Goal: Complete application form: Complete application form

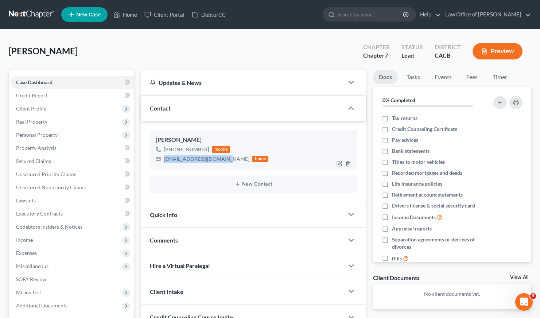
drag, startPoint x: 227, startPoint y: 159, endPoint x: 164, endPoint y: 159, distance: 63.1
click at [164, 159] on div "[EMAIL_ADDRESS][DOMAIN_NAME] home" at bounding box center [212, 158] width 113 height 9
copy div "[EMAIL_ADDRESS][DOMAIN_NAME]"
click at [115, 61] on div "[PERSON_NAME] Upgraded Chapter Chapter 7 Status Lead District CACB Preview" at bounding box center [270, 54] width 523 height 32
click at [162, 46] on div "[PERSON_NAME] Upgraded Chapter Chapter 7 Status Lead District CACB Preview" at bounding box center [270, 54] width 523 height 32
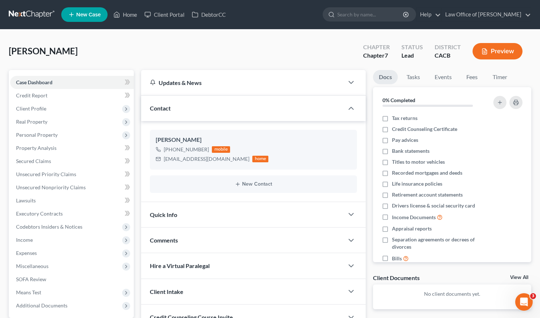
click at [169, 46] on div "[PERSON_NAME] Upgraded Chapter Chapter 7 Status Lead District CACB Preview" at bounding box center [270, 54] width 523 height 32
click at [38, 106] on span "Client Profile" at bounding box center [31, 108] width 30 height 6
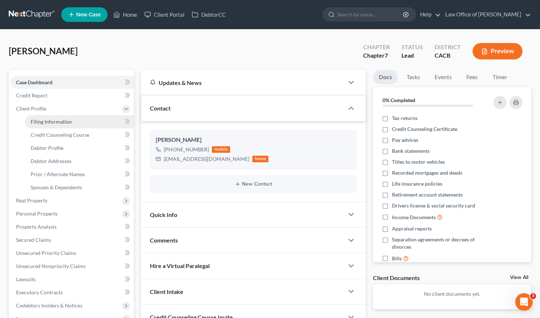
click at [72, 121] on link "Filing Information" at bounding box center [79, 121] width 109 height 13
select select "1"
select select "0"
select select "7"
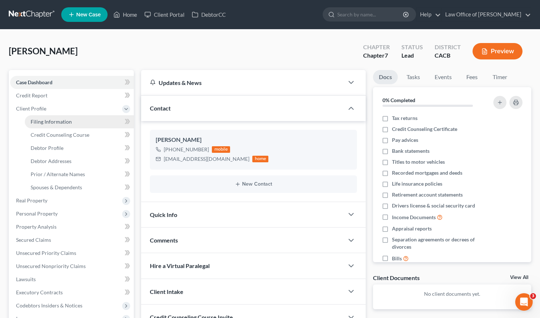
select select "0"
select select "4"
select select "1"
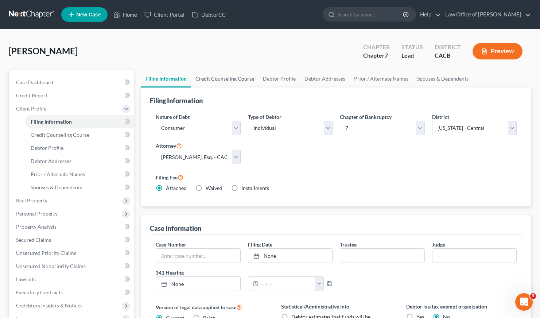
click at [226, 78] on link "Credit Counseling Course" at bounding box center [224, 79] width 67 height 18
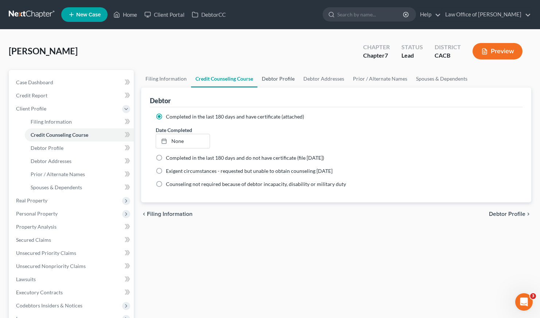
click at [288, 80] on link "Debtor Profile" at bounding box center [278, 79] width 42 height 18
select select "0"
select select "2"
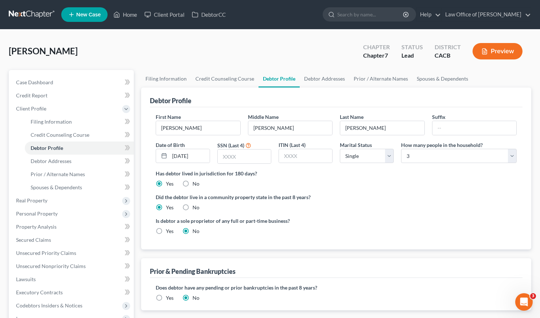
click at [336, 195] on label "Did the debtor live in a community property state in the past 8 years?" at bounding box center [336, 197] width 361 height 8
click at [231, 160] on input "text" at bounding box center [244, 157] width 53 height 14
type input "0359"
click at [422, 200] on label "Did the debtor live in a community property state in the past 8 years?" at bounding box center [336, 197] width 361 height 8
click at [419, 187] on div "Has debtor lived in jurisdiction for 180 days? Yes No Debtor must reside in jur…" at bounding box center [336, 179] width 361 height 18
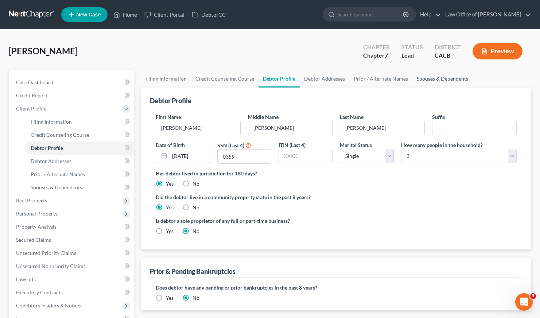
click at [442, 77] on link "Spouses & Dependents" at bounding box center [442, 79] width 60 height 18
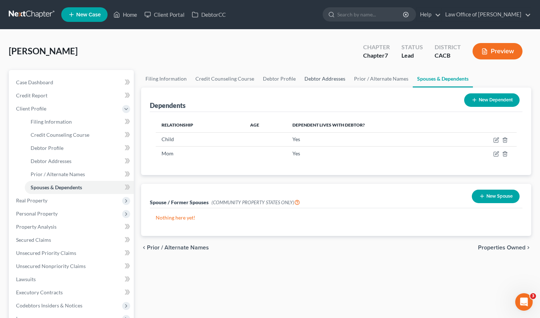
click at [311, 81] on link "Debtor Addresses" at bounding box center [325, 79] width 50 height 18
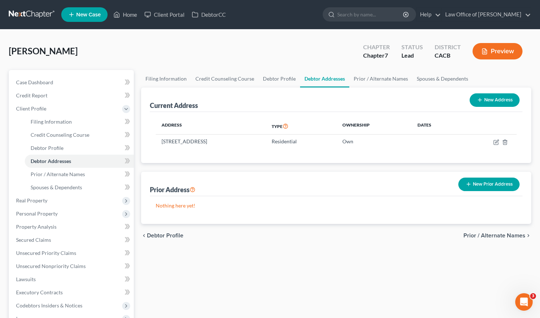
click at [212, 154] on div "Address Type Ownership Dates [STREET_ADDRESS] Residential Own" at bounding box center [336, 137] width 373 height 51
click at [429, 78] on link "Spouses & Dependents" at bounding box center [442, 79] width 60 height 18
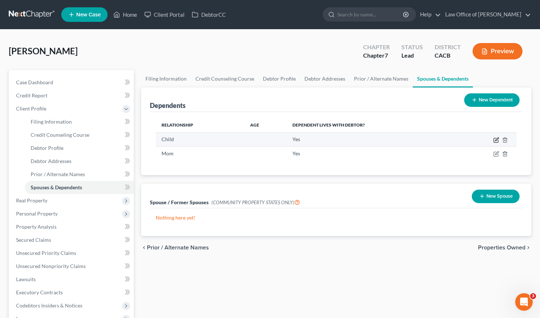
click at [496, 140] on icon "button" at bounding box center [496, 138] width 3 height 3
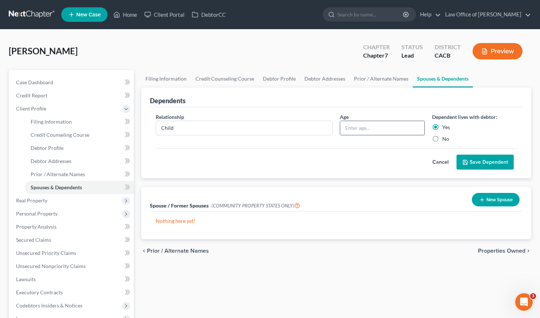
click at [392, 129] on input "text" at bounding box center [382, 128] width 84 height 14
type input "4"
click at [499, 167] on button "Save Dependent" at bounding box center [485, 162] width 57 height 15
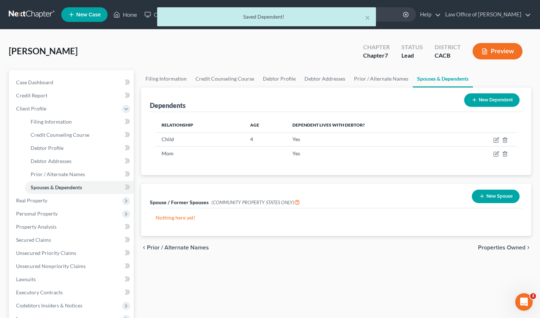
click at [236, 181] on div "Dependents New Dependent Relationship Age Dependent lives with debtor? Child [D…" at bounding box center [336, 162] width 398 height 148
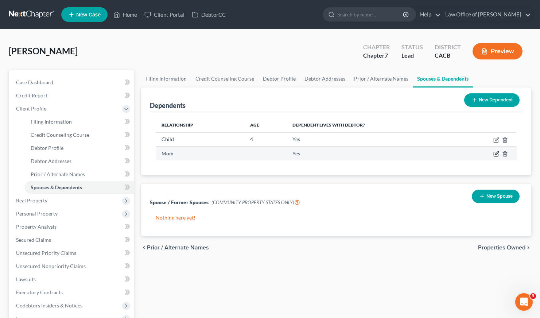
click at [495, 155] on icon "button" at bounding box center [496, 153] width 3 height 3
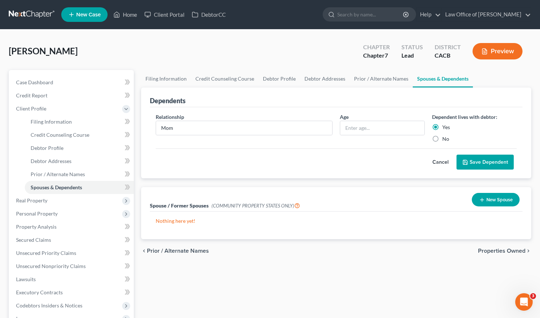
click at [442, 139] on label "No" at bounding box center [445, 138] width 7 height 7
click at [445, 139] on input "No" at bounding box center [447, 137] width 5 height 5
radio input "true"
click at [368, 127] on input "text" at bounding box center [382, 128] width 84 height 14
type input "52"
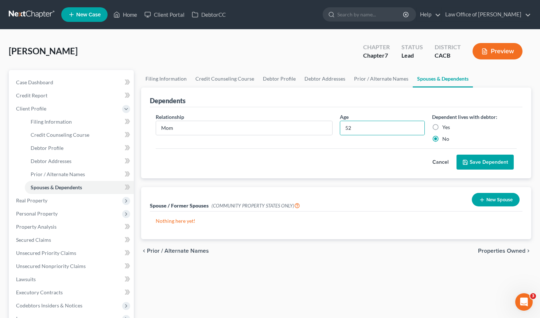
click at [493, 162] on button "Save Dependent" at bounding box center [485, 162] width 57 height 15
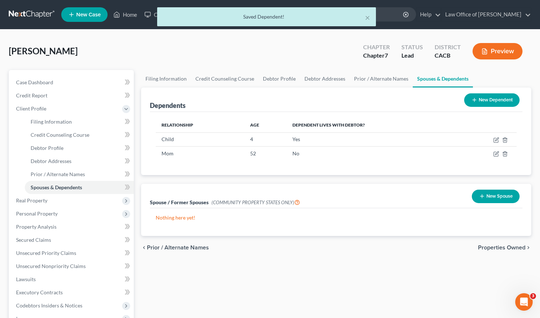
click at [301, 184] on div "Spouse / Former Spouses (COMMUNITY PROPERTY STATES ONLY) New Spouse" at bounding box center [336, 196] width 373 height 24
click at [32, 200] on span "Real Property" at bounding box center [31, 200] width 31 height 6
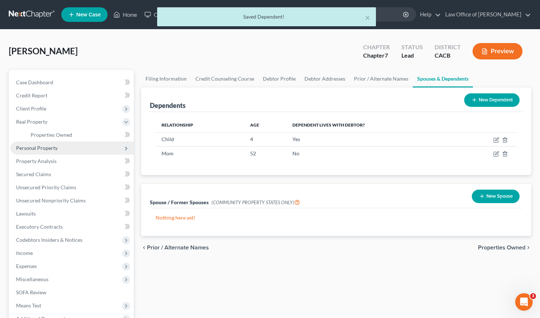
click at [55, 142] on span "Personal Property" at bounding box center [72, 148] width 124 height 13
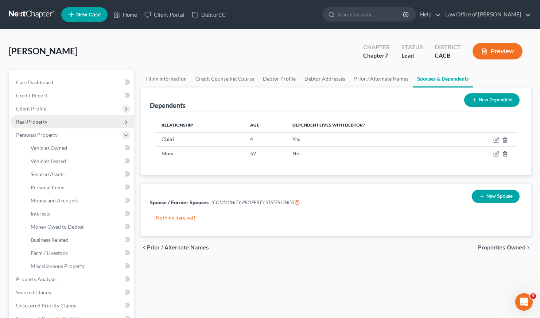
click at [38, 124] on span "Real Property" at bounding box center [31, 122] width 31 height 6
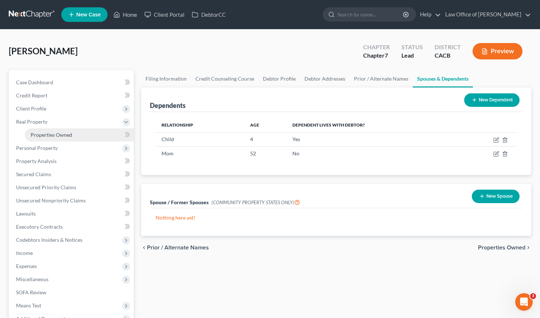
click at [47, 134] on span "Properties Owned" at bounding box center [52, 135] width 42 height 6
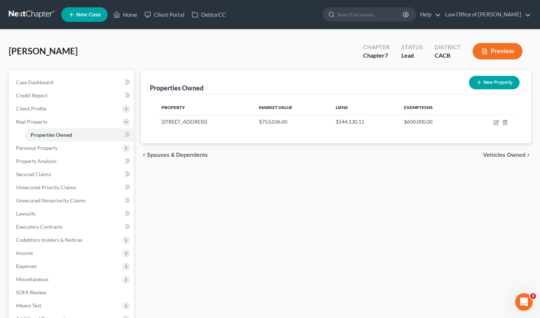
click at [331, 159] on div "chevron_left Spouses & Dependents Vehicles Owned chevron_right" at bounding box center [336, 154] width 390 height 23
drag, startPoint x: 439, startPoint y: 198, endPoint x: 396, endPoint y: 156, distance: 59.6
click at [439, 198] on div "Properties Owned New Property Property Market Value Liens Exemptions [STREET_AD…" at bounding box center [336, 221] width 398 height 303
drag, startPoint x: 305, startPoint y: 177, endPoint x: 272, endPoint y: 173, distance: 32.7
click at [305, 176] on div "Properties Owned New Property Property Market Value Liens Exemptions [STREET_AD…" at bounding box center [336, 221] width 398 height 303
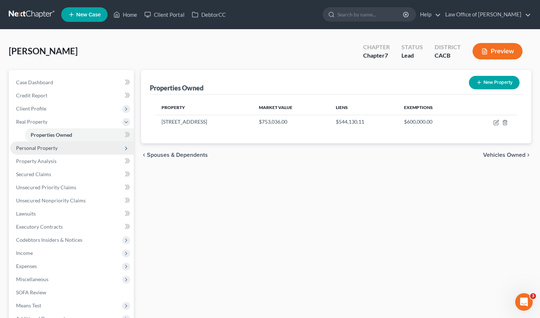
click at [38, 147] on span "Personal Property" at bounding box center [37, 148] width 42 height 6
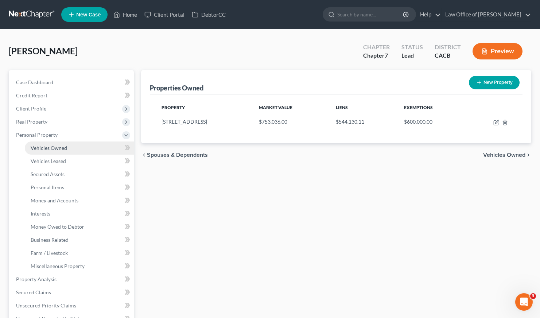
click at [54, 148] on span "Vehicles Owned" at bounding box center [49, 148] width 36 height 6
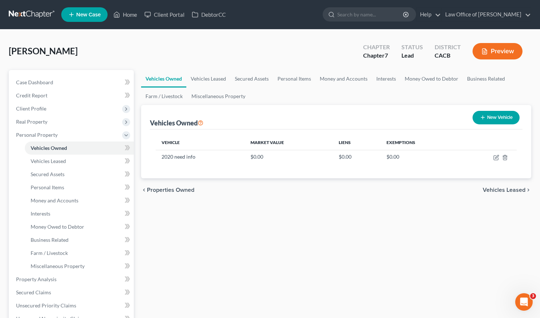
click at [316, 195] on div "chevron_left Properties Owned Vehicles Leased chevron_right" at bounding box center [336, 189] width 390 height 23
click at [241, 208] on div "Vehicles Owned Vehicles Leased Secured Assets Personal Items Money and Accounts…" at bounding box center [336, 280] width 398 height 421
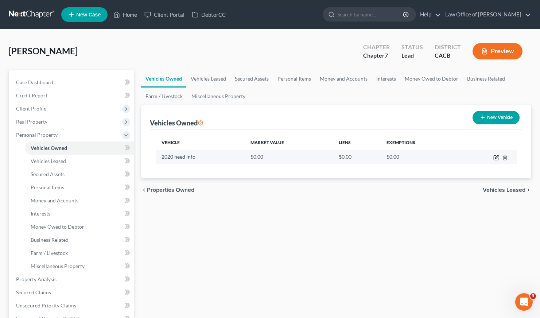
click at [497, 156] on icon "button" at bounding box center [496, 158] width 6 height 6
select select "0"
select select "6"
select select "0"
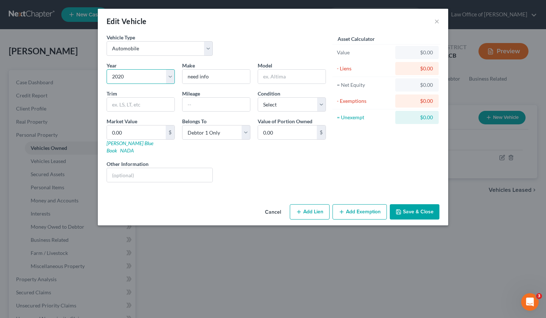
click at [156, 77] on select "Select 2026 2025 2024 2023 2022 2021 2020 2019 2018 2017 2016 2015 2014 2013 20…" at bounding box center [140, 76] width 68 height 15
select select "3"
drag, startPoint x: 213, startPoint y: 77, endPoint x: 184, endPoint y: 75, distance: 29.6
click at [184, 75] on input "need info" at bounding box center [215, 77] width 67 height 14
type input "Chevrolet"
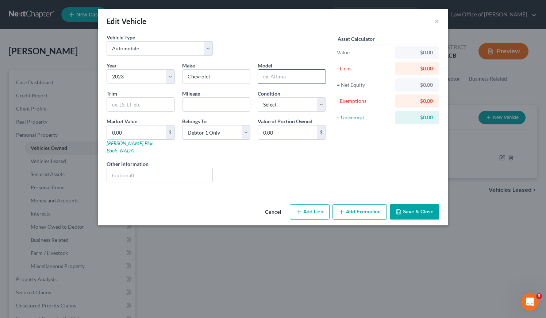
click at [279, 77] on input "text" at bounding box center [291, 77] width 67 height 14
type input "Traverse"
click at [205, 101] on input "text" at bounding box center [215, 105] width 67 height 14
click at [267, 166] on div "Liens Select" at bounding box center [272, 171] width 113 height 22
click at [192, 104] on input "38000" at bounding box center [215, 105] width 67 height 14
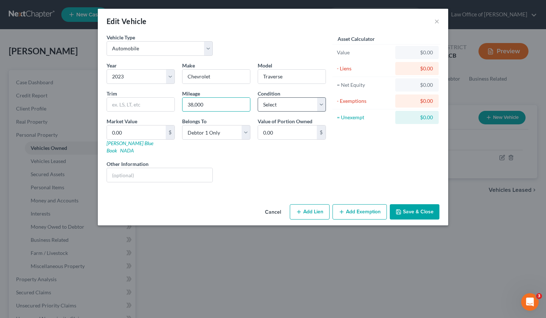
type input "38,000"
click at [288, 105] on select "Select Excellent Very Good Good Fair Poor" at bounding box center [291, 104] width 68 height 15
select select "2"
click at [251, 160] on div "Liens Select" at bounding box center [272, 171] width 113 height 22
click at [143, 168] on input "text" at bounding box center [159, 175] width 105 height 14
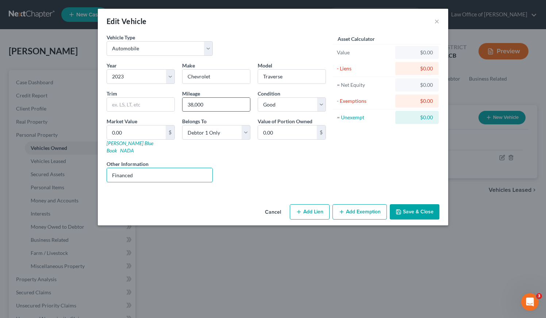
type input "Financed"
drag, startPoint x: 213, startPoint y: 106, endPoint x: 177, endPoint y: 105, distance: 36.1
click at [177, 105] on div "Year Select 2026 2025 2024 2023 2022 2021 2020 2019 2018 2017 2016 2015 2014 20…" at bounding box center [216, 125] width 226 height 127
type input "34,000"
drag, startPoint x: 160, startPoint y: 161, endPoint x: 161, endPoint y: 167, distance: 5.9
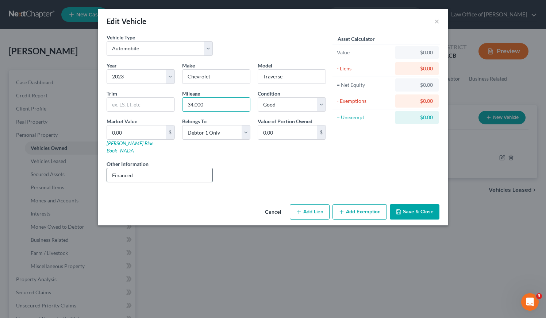
click at [160, 168] on input "Financed" at bounding box center [159, 175] width 105 height 14
click at [161, 171] on input "Financed" at bounding box center [159, 175] width 105 height 14
type input "Financed New Vision CU"
click at [272, 160] on div "Liens Select" at bounding box center [272, 171] width 113 height 22
click at [324, 164] on div "Liens Select" at bounding box center [272, 171] width 113 height 22
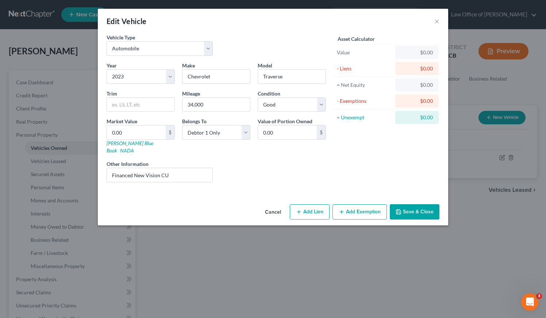
click at [415, 208] on button "Save & Close" at bounding box center [414, 211] width 50 height 15
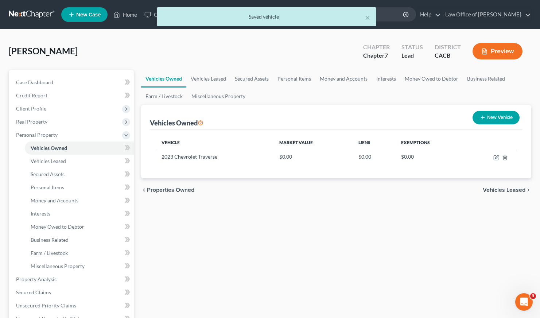
click at [402, 222] on div "Vehicles Owned Vehicles Leased Secured Assets Personal Items Money and Accounts…" at bounding box center [336, 280] width 398 height 421
click at [197, 76] on link "Vehicles Leased" at bounding box center [208, 79] width 44 height 18
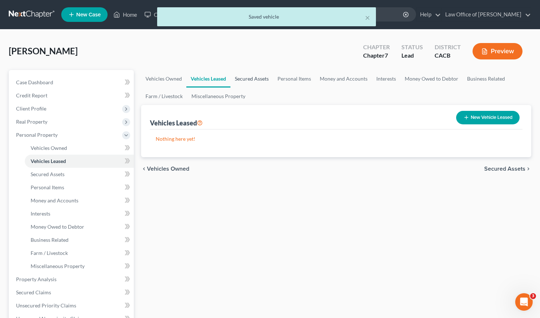
click at [263, 78] on link "Secured Assets" at bounding box center [251, 79] width 43 height 18
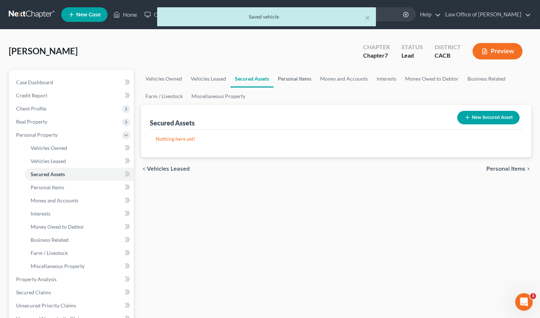
click at [285, 79] on link "Personal Items" at bounding box center [295, 79] width 42 height 18
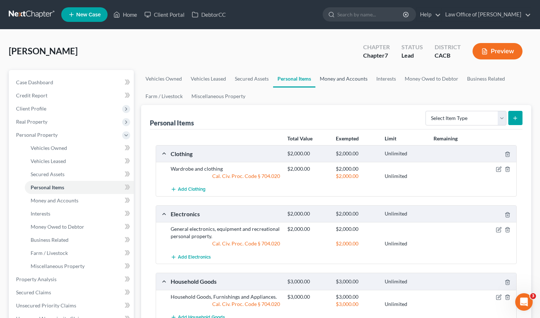
click at [327, 75] on link "Money and Accounts" at bounding box center [343, 79] width 57 height 18
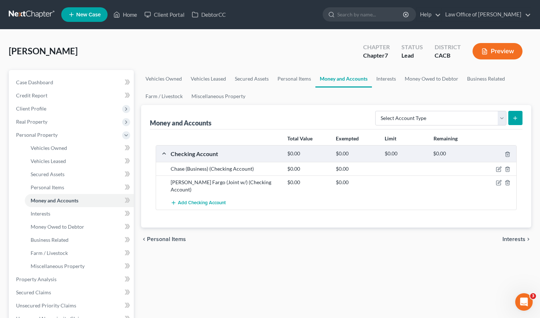
click at [253, 238] on div "chevron_left Personal Items Interests chevron_right" at bounding box center [336, 239] width 390 height 23
drag, startPoint x: 332, startPoint y: 291, endPoint x: 429, endPoint y: 238, distance: 110.0
click at [332, 291] on div "Vehicles Owned Vehicles Leased Secured Assets Personal Items Money and Accounts…" at bounding box center [336, 280] width 398 height 421
click at [500, 169] on icon "button" at bounding box center [499, 169] width 6 height 6
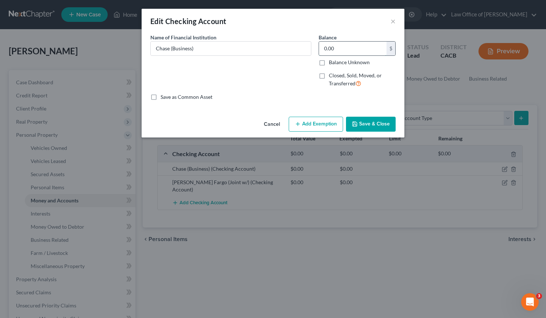
click at [344, 49] on input "0.00" at bounding box center [352, 49] width 67 height 14
type input "16"
click at [314, 113] on div "An exemption set must first be selected from the Filing Information section. Co…" at bounding box center [273, 74] width 263 height 80
click at [317, 123] on button "Add Exemption" at bounding box center [315, 124] width 54 height 15
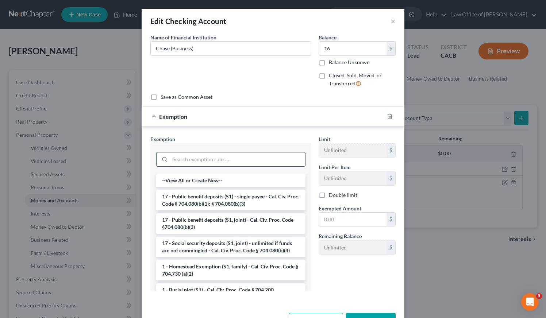
click at [213, 160] on input "search" at bounding box center [237, 159] width 135 height 14
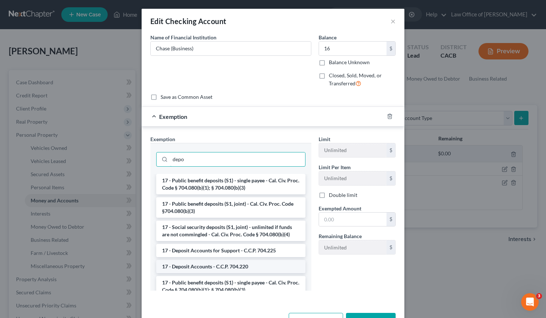
type input "depo"
click at [204, 262] on li "17 - Deposit Accounts - C.C.P. 704.220" at bounding box center [230, 266] width 149 height 13
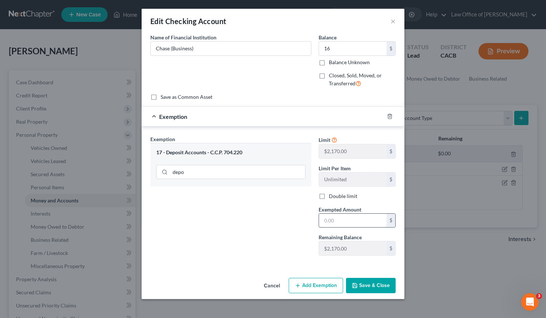
click at [336, 222] on input "text" at bounding box center [352, 221] width 67 height 14
type input "16"
click at [257, 250] on div "Exemption Set must be selected for CA. Exemption * 17 - Deposit Accounts - C.C.…" at bounding box center [231, 198] width 168 height 126
click at [366, 284] on button "Save & Close" at bounding box center [371, 285] width 50 height 15
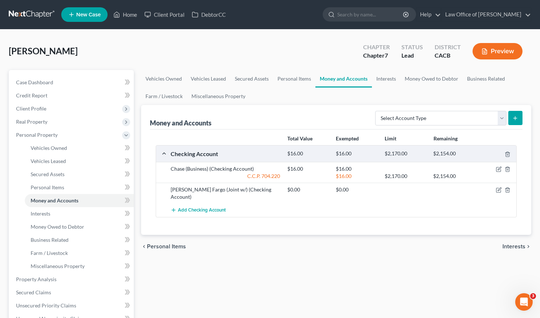
click at [322, 243] on div "chevron_left Personal Items Interests chevron_right" at bounding box center [336, 246] width 390 height 23
click at [497, 190] on icon "button" at bounding box center [499, 190] width 6 height 6
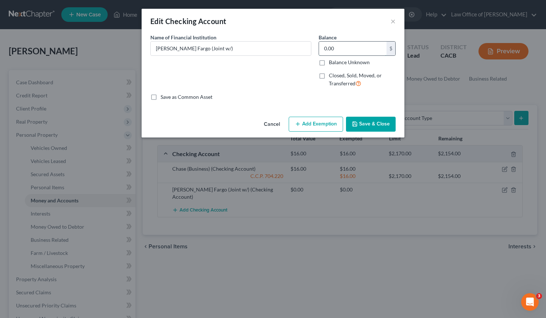
click at [341, 51] on input "0.00" at bounding box center [352, 49] width 67 height 14
type input "164"
click at [309, 119] on button "Add Exemption" at bounding box center [315, 124] width 54 height 15
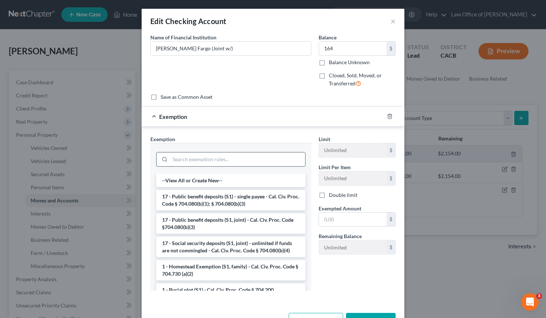
click at [191, 162] on input "search" at bounding box center [237, 159] width 135 height 14
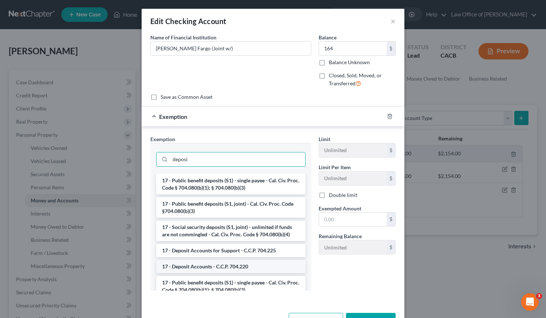
type input "deposi"
click at [198, 268] on li "17 - Deposit Accounts - C.C.P. 704.220" at bounding box center [230, 266] width 149 height 13
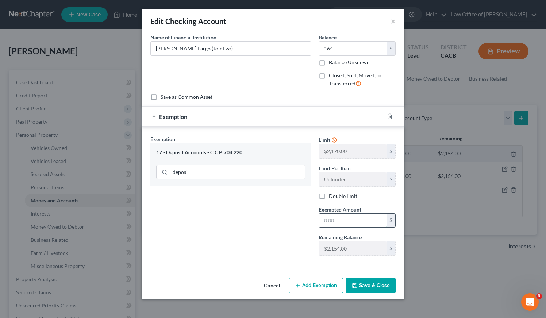
click at [354, 221] on input "text" at bounding box center [352, 221] width 67 height 14
type input "164"
click at [371, 290] on button "Save & Close" at bounding box center [371, 285] width 50 height 15
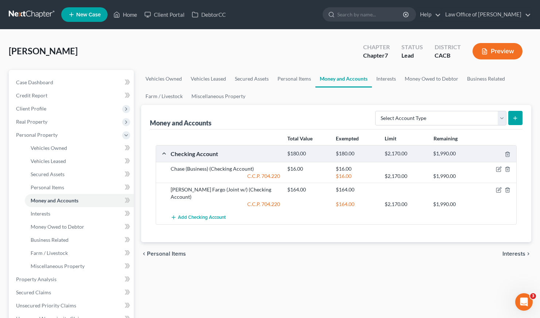
click at [370, 260] on div "Vehicles Owned Vehicles Leased Secured Assets Personal Items Money and Accounts…" at bounding box center [336, 280] width 398 height 421
click at [399, 120] on select "Select Account Type Brokerage Cash on Hand Certificates of Deposit Checking Acc…" at bounding box center [440, 118] width 131 height 15
select select "savings"
click at [513, 116] on icon "submit" at bounding box center [515, 118] width 6 height 6
click at [281, 82] on link "Personal Items" at bounding box center [294, 79] width 42 height 18
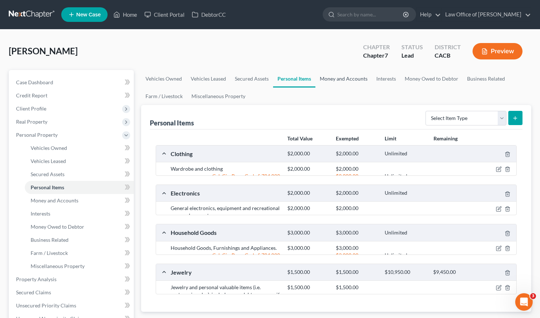
click at [333, 77] on link "Money and Accounts" at bounding box center [343, 79] width 57 height 18
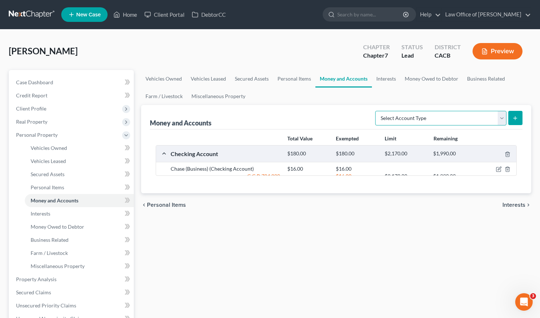
click at [442, 116] on select "Select Account Type Brokerage Cash on Hand Certificates of Deposit Checking Acc…" at bounding box center [440, 118] width 131 height 15
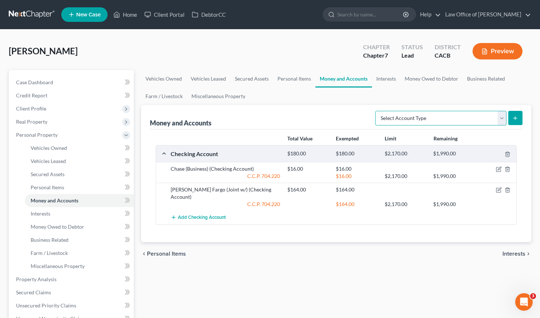
select select "savings"
click at [515, 118] on line "submit" at bounding box center [515, 118] width 3 height 0
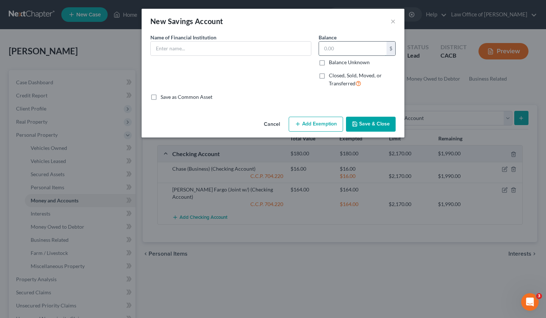
click at [328, 45] on input "text" at bounding box center [352, 49] width 67 height 14
type input "6,500"
click at [172, 53] on input "text" at bounding box center [231, 49] width 160 height 14
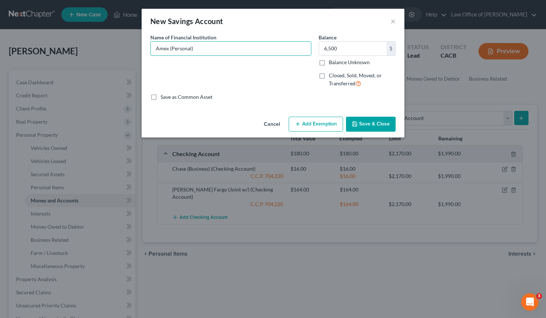
type input "Amex (Personal)"
click at [307, 124] on button "Add Exemption" at bounding box center [315, 124] width 54 height 15
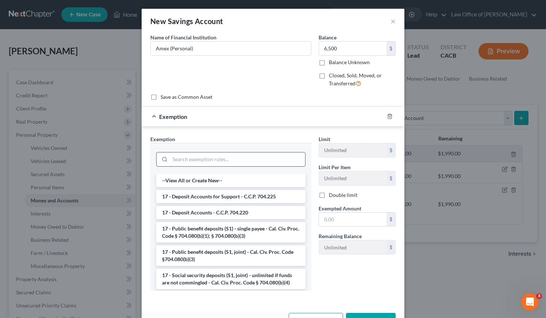
click at [190, 152] on input "search" at bounding box center [237, 159] width 135 height 14
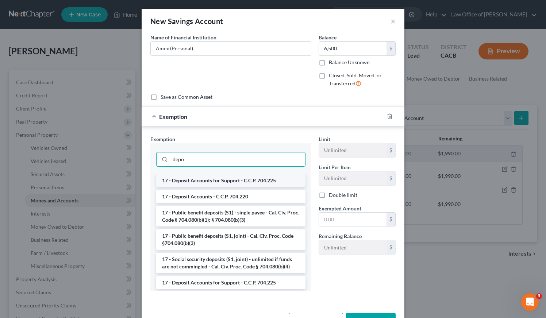
type input "depo"
click at [210, 181] on li "17 - Deposit Accounts for Support - C.C.P. 704.225" at bounding box center [230, 180] width 149 height 13
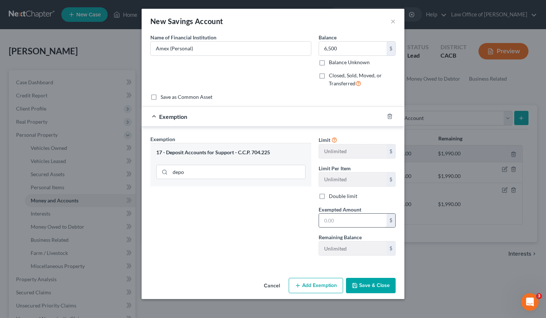
click at [349, 217] on input "text" at bounding box center [352, 221] width 67 height 14
type input "6,500"
click at [377, 290] on button "Save & Close" at bounding box center [371, 285] width 50 height 15
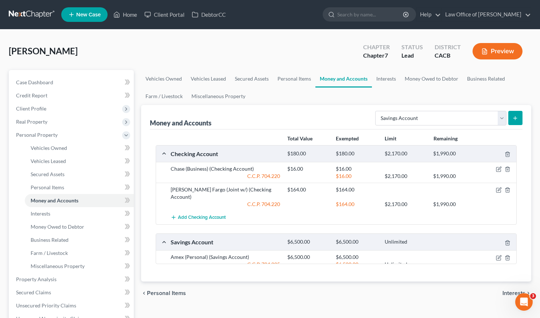
drag, startPoint x: 379, startPoint y: 274, endPoint x: 382, endPoint y: 284, distance: 9.9
click at [379, 274] on div "Add Savings Account" at bounding box center [342, 277] width 350 height 13
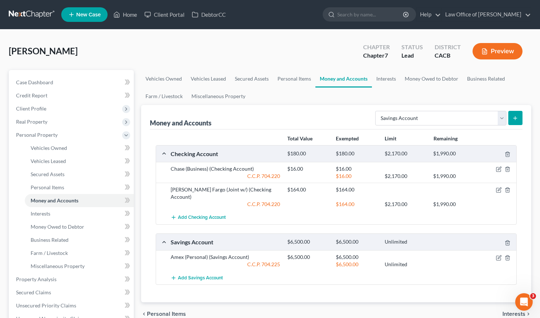
drag, startPoint x: 306, startPoint y: 313, endPoint x: 304, endPoint y: 309, distance: 4.4
click at [306, 313] on div "chevron_left Personal Items Interests chevron_right" at bounding box center [336, 313] width 390 height 23
click at [499, 189] on icon "button" at bounding box center [499, 190] width 6 height 6
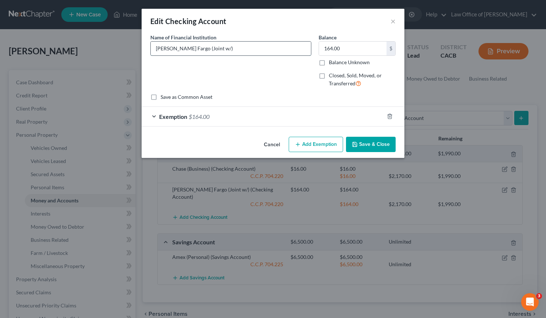
click at [202, 50] on input "[PERSON_NAME] Fargo (Joint w/)" at bounding box center [231, 49] width 160 height 14
type input "[PERSON_NAME] Fargo (Joint w/dad)"
click at [381, 145] on button "Save & Close" at bounding box center [371, 144] width 50 height 15
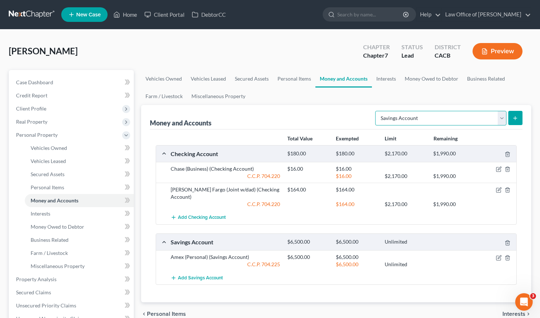
click at [446, 116] on select "Select Account Type Brokerage Cash on Hand Certificates of Deposit Checking Acc…" at bounding box center [440, 118] width 131 height 15
select select "security_deposits"
click at [520, 116] on button "submit" at bounding box center [515, 118] width 14 height 14
drag, startPoint x: 288, startPoint y: 78, endPoint x: 304, endPoint y: 80, distance: 15.8
click at [289, 78] on link "Personal Items" at bounding box center [294, 79] width 42 height 18
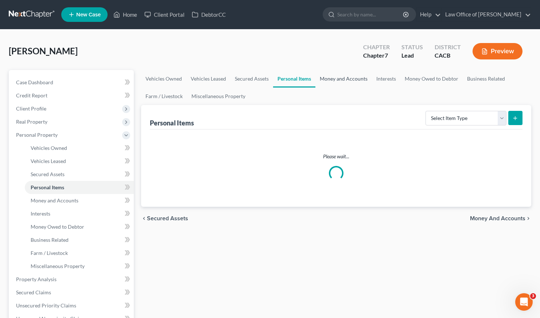
drag, startPoint x: 337, startPoint y: 81, endPoint x: 344, endPoint y: 82, distance: 7.4
click at [337, 81] on link "Money and Accounts" at bounding box center [343, 79] width 57 height 18
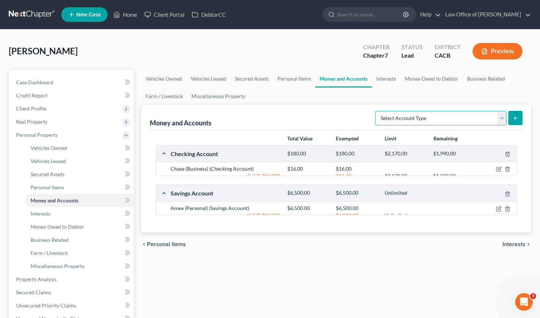
click at [493, 117] on select "Select Account Type Brokerage Cash on Hand Certificates of Deposit Checking Acc…" at bounding box center [440, 118] width 131 height 15
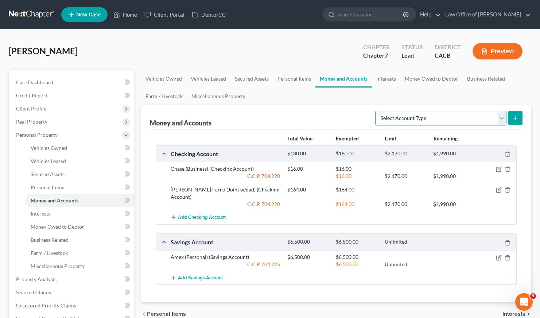
select select "brokerage"
click at [513, 118] on icon "submit" at bounding box center [515, 118] width 6 height 6
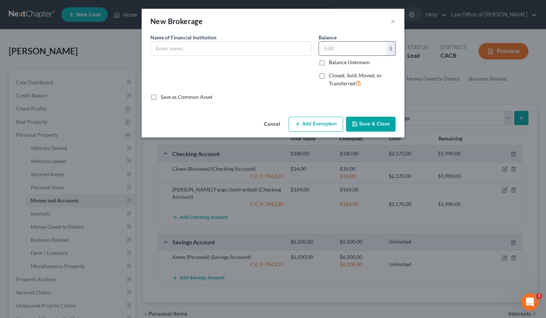
click at [344, 49] on input "text" at bounding box center [352, 49] width 67 height 14
type input "22,344"
click at [188, 45] on input "text" at bounding box center [231, 49] width 160 height 14
click at [212, 50] on input "Robinhood (Self)" at bounding box center [231, 49] width 160 height 14
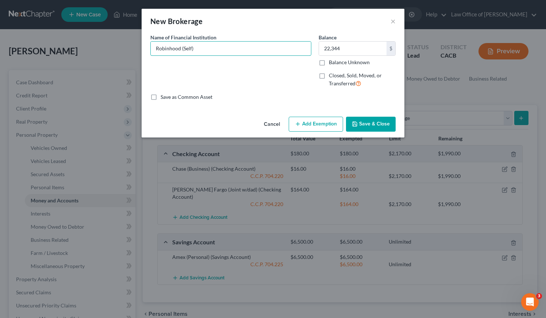
type input "Robinhood (Self)"
click at [375, 125] on button "Save & Close" at bounding box center [371, 124] width 50 height 15
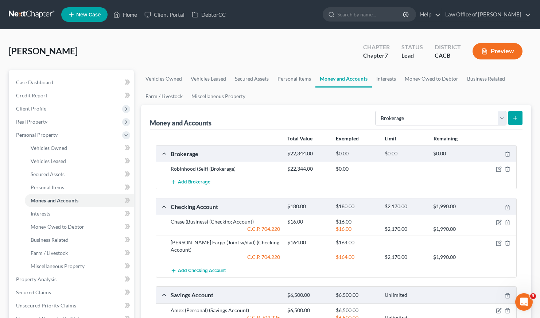
click at [319, 114] on div "Money and Accounts Select Account Type Brokerage Cash on Hand Certificates of D…" at bounding box center [336, 117] width 373 height 24
click at [348, 104] on ul "Vehicles Owned Vehicles Leased Secured Assets Personal Items Money and Accounts…" at bounding box center [336, 87] width 390 height 35
click at [389, 80] on link "Interests" at bounding box center [386, 79] width 28 height 18
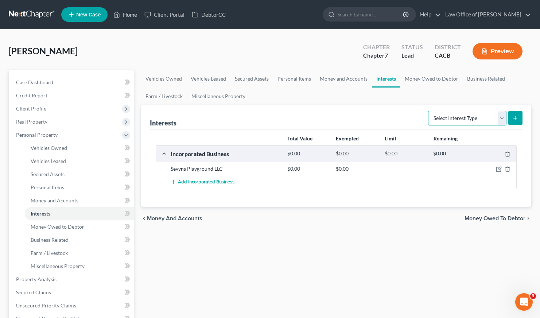
click at [439, 117] on select "Select Interest Type 401K Annuity Bond Education IRA Government Bond Government…" at bounding box center [467, 118] width 78 height 15
click at [363, 113] on div "Interests Select Interest Type 401K Annuity Bond Education IRA Government Bond …" at bounding box center [336, 117] width 373 height 24
click at [441, 120] on select "Select Interest Type 401K Annuity Bond Education IRA Government Bond Government…" at bounding box center [467, 118] width 78 height 15
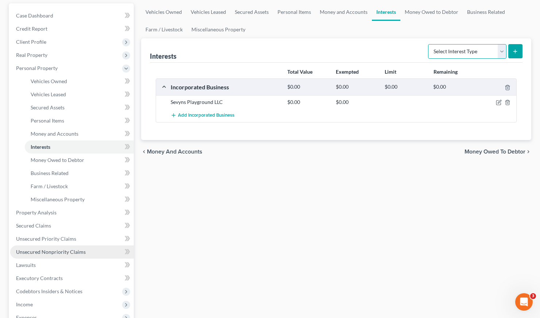
scroll to position [74, 0]
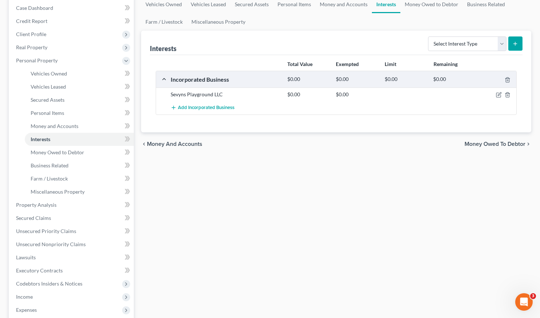
click at [295, 226] on div "Vehicles Owned Vehicles Leased Secured Assets Personal Items Money and Accounts…" at bounding box center [336, 206] width 398 height 421
click at [305, 200] on div "Vehicles Owned Vehicles Leased Secured Assets Personal Items Money and Accounts…" at bounding box center [336, 206] width 398 height 421
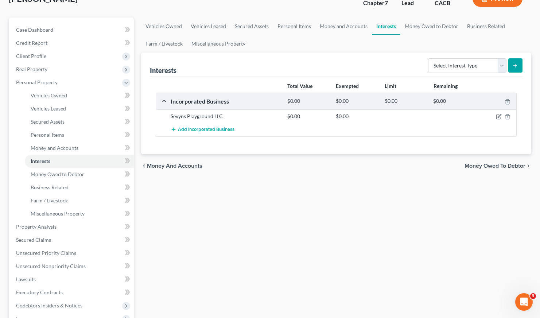
scroll to position [42, 0]
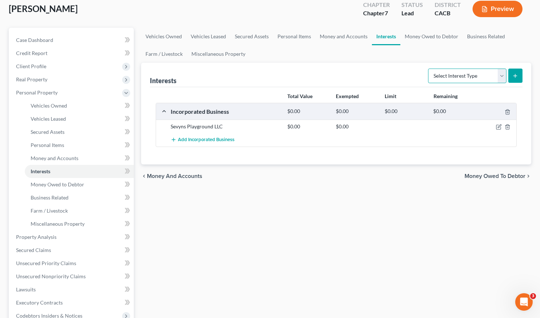
click at [458, 79] on select "Select Interest Type 401K Annuity Bond Education IRA Government Bond Government…" at bounding box center [467, 76] width 78 height 15
select select "ira"
click at [515, 76] on line "submit" at bounding box center [515, 76] width 3 height 0
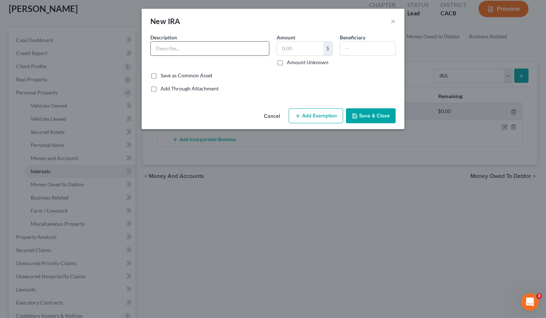
click at [195, 52] on input "text" at bounding box center [210, 49] width 118 height 14
click at [157, 47] on input "[PERSON_NAME])" at bounding box center [210, 49] width 118 height 14
click at [202, 47] on input "Fidelity ([PERSON_NAME])" at bounding box center [210, 49] width 118 height 14
type input "Fidelity ([PERSON_NAME]) (Personal)"
click at [375, 47] on input "text" at bounding box center [367, 49] width 55 height 14
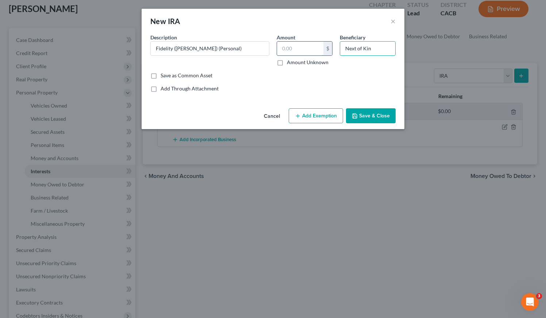
type input "Next of Kin"
click at [304, 50] on input "text" at bounding box center [300, 49] width 46 height 14
drag, startPoint x: 287, startPoint y: 47, endPoint x: 278, endPoint y: 47, distance: 9.9
click at [278, 47] on input "6,320" at bounding box center [300, 49] width 46 height 14
type input "1,552"
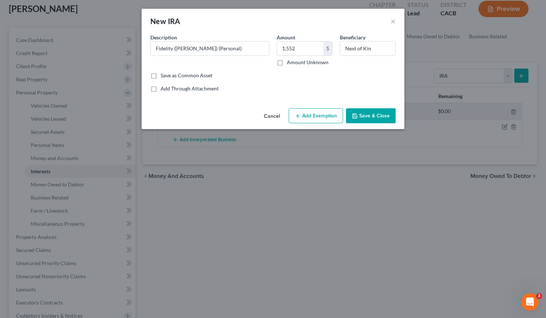
click at [376, 119] on button "Save & Close" at bounding box center [371, 115] width 50 height 15
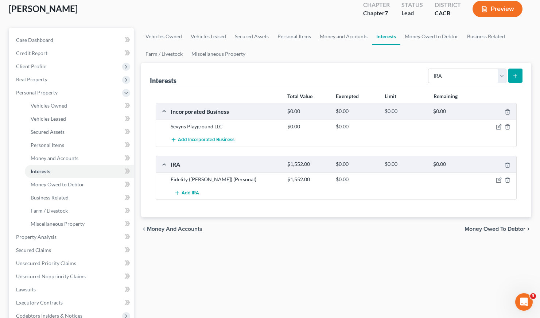
click at [190, 194] on span "Add IRA" at bounding box center [191, 193] width 18 height 6
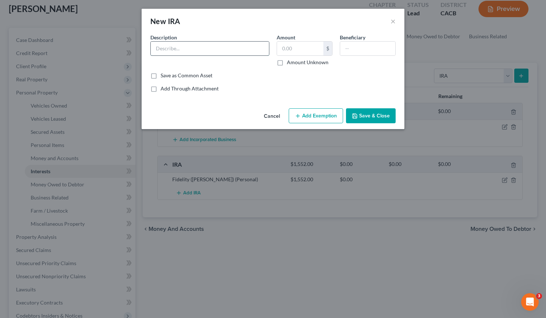
click at [202, 45] on input "text" at bounding box center [210, 49] width 118 height 14
type input "Fidelity (Individual)(Personal)"
click at [307, 50] on input "text" at bounding box center [300, 49] width 46 height 14
type input "6,320"
click at [364, 47] on input "text" at bounding box center [367, 49] width 55 height 14
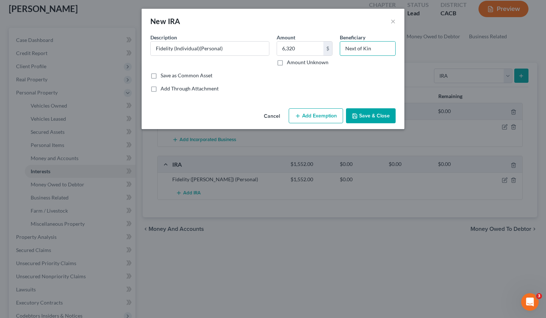
type input "Next of Kin"
click at [363, 116] on button "Save & Close" at bounding box center [371, 115] width 50 height 15
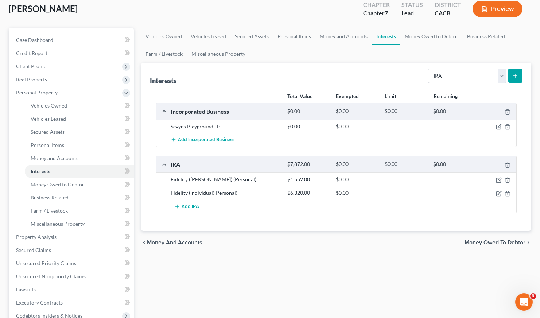
drag, startPoint x: 382, startPoint y: 250, endPoint x: 346, endPoint y: 257, distance: 36.8
click at [382, 250] on div "chevron_left Money and Accounts Money Owed to Debtor chevron_right" at bounding box center [336, 242] width 390 height 23
click at [280, 243] on div "chevron_left Money and Accounts Money Owed to Debtor chevron_right" at bounding box center [336, 242] width 390 height 23
click at [455, 71] on select "Select Interest Type 401K Annuity Bond Education IRA Government Bond Government…" at bounding box center [467, 76] width 78 height 15
click at [261, 241] on div "chevron_left Money and Accounts Money Owed to Debtor chevron_right" at bounding box center [336, 242] width 390 height 23
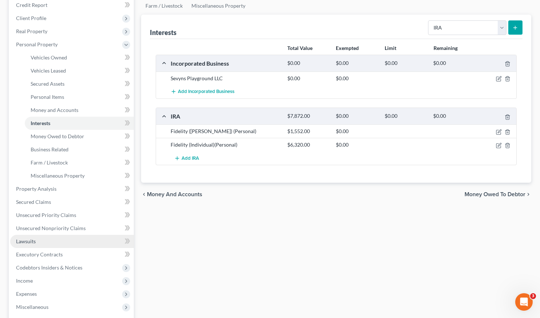
click at [28, 238] on span "Lawsuits" at bounding box center [26, 241] width 20 height 6
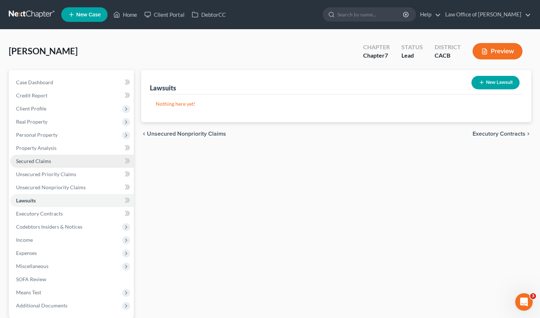
click at [23, 160] on span "Secured Claims" at bounding box center [33, 161] width 35 height 6
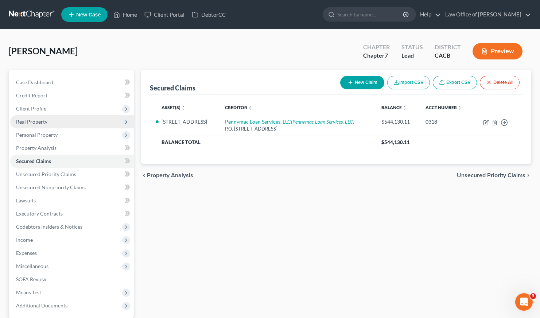
click at [43, 121] on span "Real Property" at bounding box center [31, 122] width 31 height 6
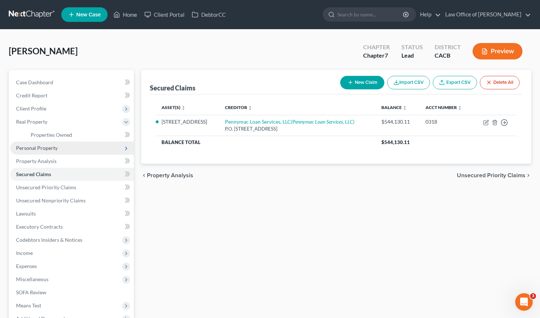
click at [40, 148] on span "Personal Property" at bounding box center [37, 148] width 42 height 6
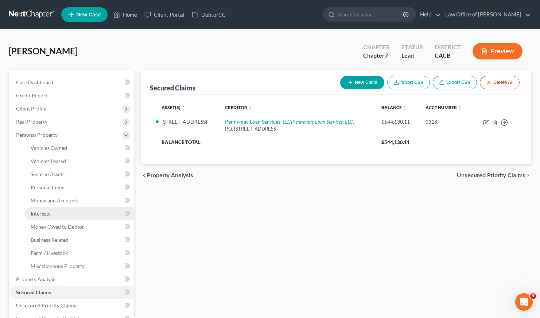
click at [43, 213] on span "Interests" at bounding box center [41, 213] width 20 height 6
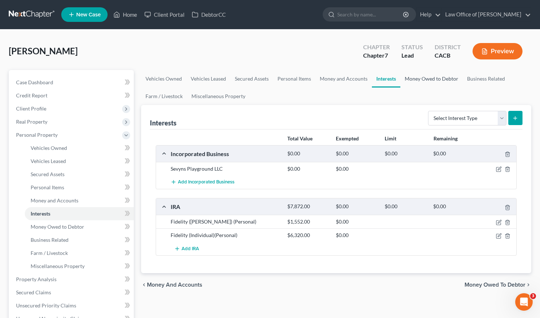
click at [442, 81] on link "Money Owed to Debtor" at bounding box center [431, 79] width 62 height 18
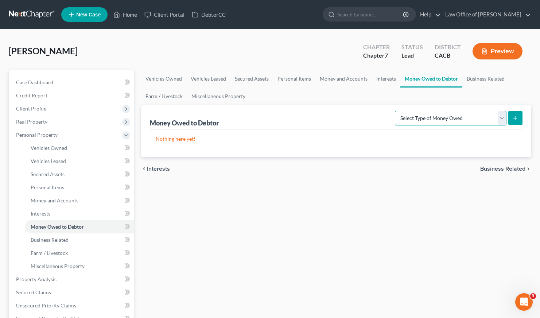
click at [433, 113] on select "Select Type of Money Owed Accounts Receivable Alimony Child Support Claims Agai…" at bounding box center [451, 118] width 112 height 15
select select "claims_against_third_parties"
click at [514, 114] on button "submit" at bounding box center [515, 118] width 14 height 14
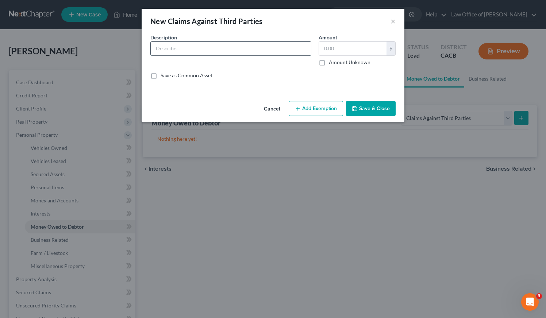
click at [212, 46] on input "text" at bounding box center [231, 49] width 160 height 14
click at [336, 40] on label "Amount" at bounding box center [327, 38] width 19 height 8
click at [330, 50] on input "text" at bounding box center [352, 49] width 67 height 14
type input "15,000"
click at [358, 113] on button "Save & Close" at bounding box center [371, 108] width 50 height 15
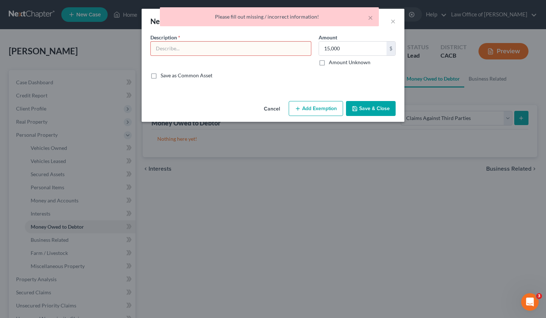
click at [208, 48] on input "text" at bounding box center [231, 49] width 160 height 14
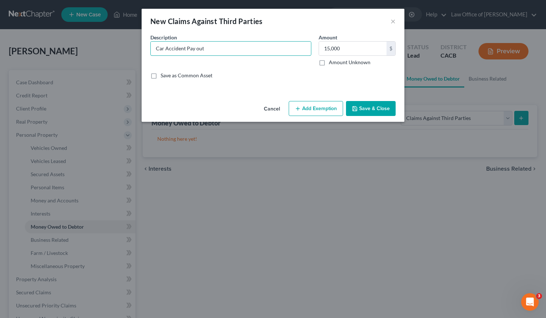
type input "Car Accident Pay out"
click at [372, 113] on button "Save & Close" at bounding box center [371, 108] width 50 height 15
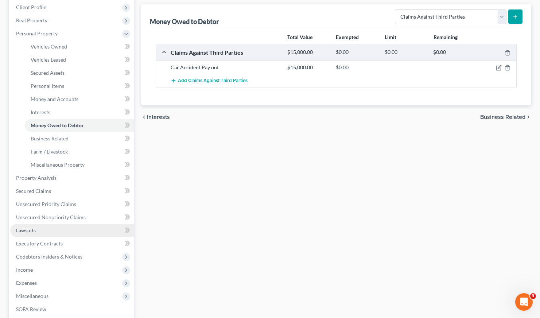
scroll to position [101, 0]
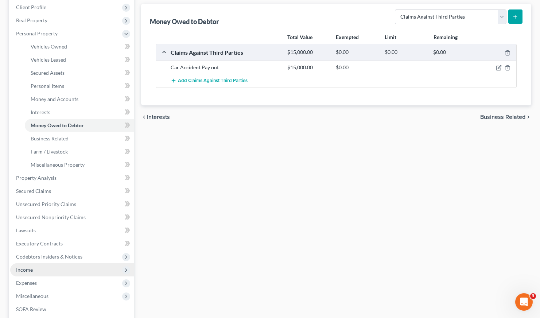
click at [29, 271] on span "Income" at bounding box center [24, 270] width 17 height 6
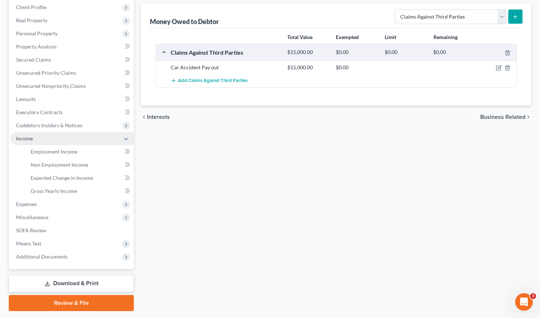
click at [61, 144] on span "Income" at bounding box center [72, 138] width 124 height 13
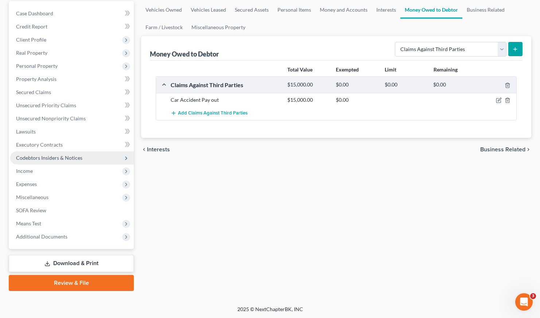
click at [63, 151] on span "Codebtors Insiders & Notices" at bounding box center [72, 157] width 124 height 13
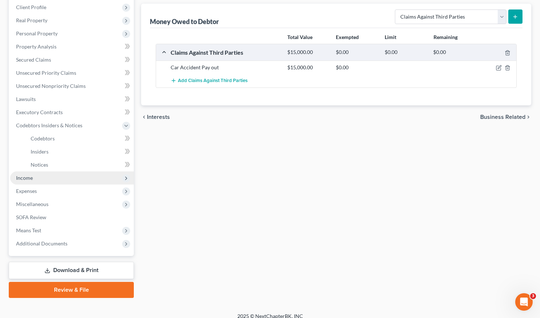
click at [32, 177] on span "Income" at bounding box center [24, 178] width 17 height 6
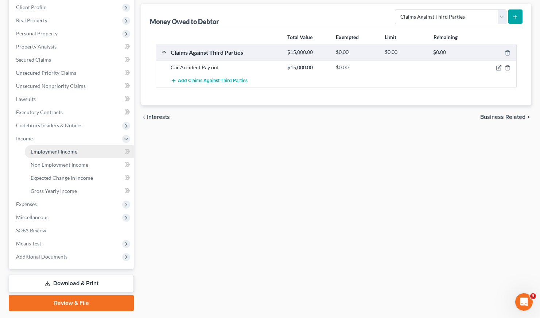
click at [57, 152] on span "Employment Income" at bounding box center [54, 151] width 47 height 6
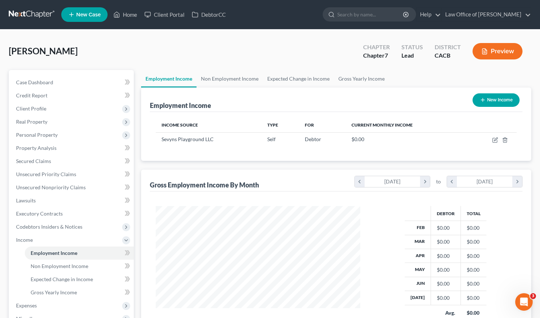
click at [250, 55] on div "[PERSON_NAME] Upgraded Chapter Chapter 7 Status Lead District CACB Preview" at bounding box center [270, 54] width 523 height 32
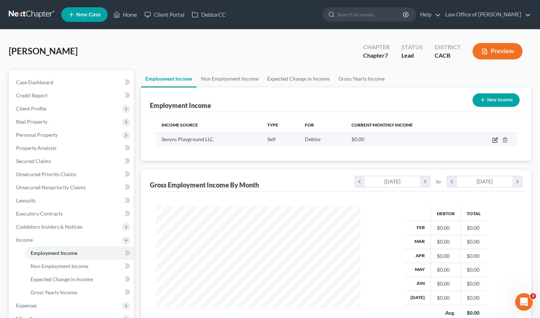
click at [496, 143] on icon "button" at bounding box center [495, 140] width 6 height 6
select select "1"
select select "4"
select select "0"
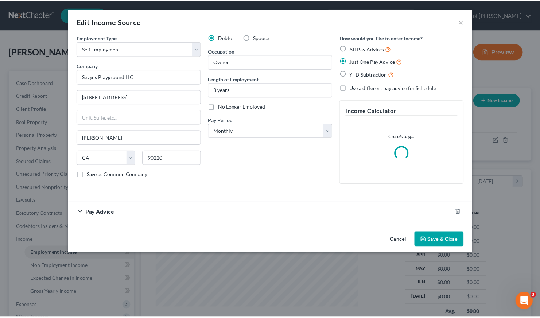
scroll to position [131, 221]
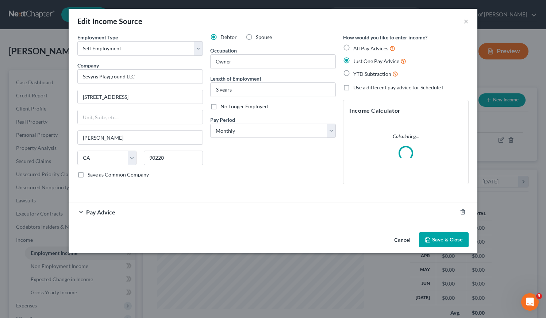
click at [145, 215] on div "Pay Advice" at bounding box center [263, 211] width 388 height 19
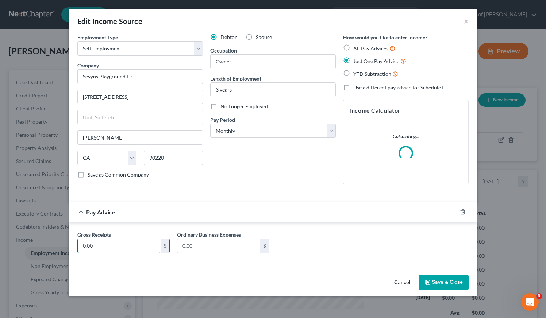
click at [129, 245] on input "0.00" at bounding box center [119, 246] width 83 height 14
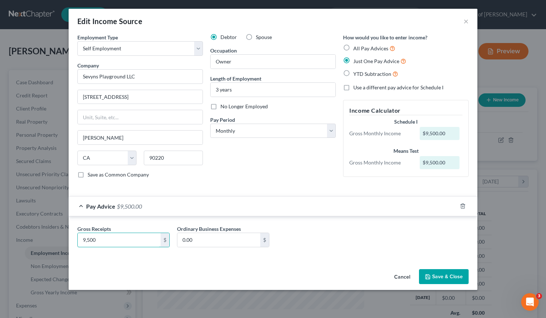
type input "9,500"
click at [282, 170] on div "Debtor Spouse Occupation Owner Length of Employment 3 years No Longer Employed …" at bounding box center [272, 109] width 133 height 151
click at [275, 179] on div "Debtor Spouse Occupation Owner Length of Employment 3 years No Longer Employed …" at bounding box center [272, 109] width 133 height 151
click at [224, 172] on div "Debtor Spouse Occupation Owner Length of Employment 3 years No Longer Employed …" at bounding box center [272, 109] width 133 height 151
click at [345, 248] on div "Gross Receipts 9,500 $ Ordinary Business Expenses 0.00 $" at bounding box center [273, 239] width 398 height 28
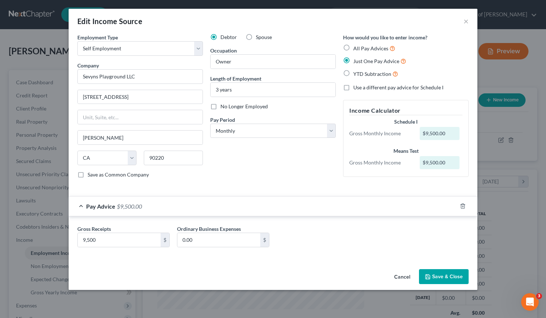
click at [453, 278] on button "Save & Close" at bounding box center [444, 276] width 50 height 15
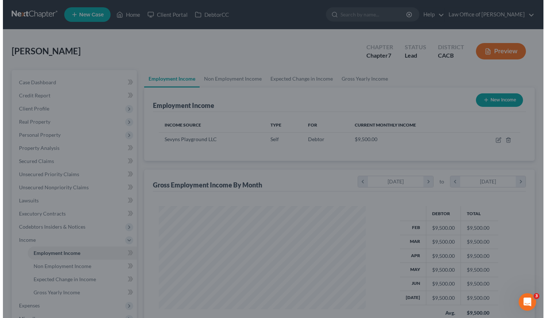
scroll to position [364564, 364475]
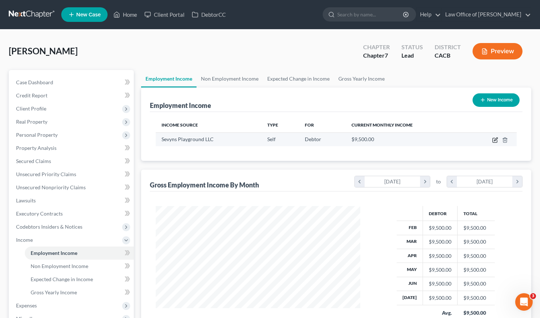
click at [493, 140] on icon "button" at bounding box center [495, 140] width 4 height 4
select select "1"
select select "4"
select select "0"
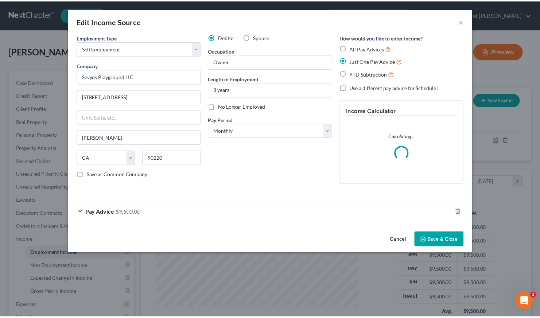
scroll to position [131, 221]
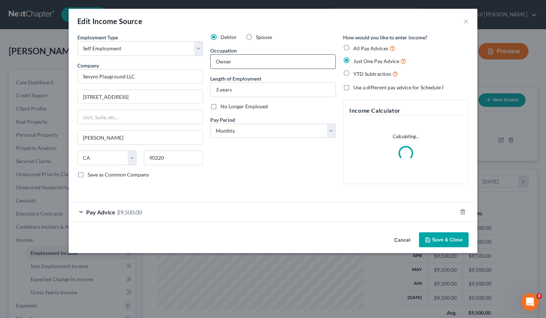
click at [255, 59] on input "Owner" at bounding box center [272, 62] width 125 height 14
type input "Owner/Childcare Services"
click at [267, 177] on div "Debtor Spouse Occupation Owner/Childcare Services Length of Employment 3 years …" at bounding box center [272, 112] width 133 height 156
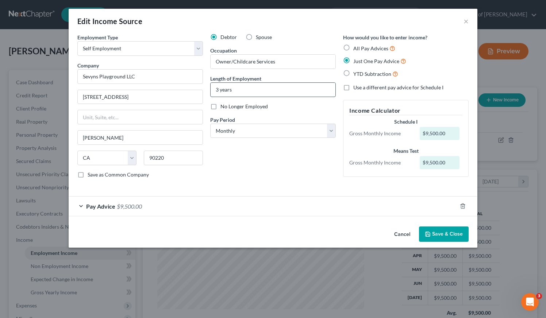
drag, startPoint x: 244, startPoint y: 89, endPoint x: 215, endPoint y: 89, distance: 28.8
click at [215, 89] on input "3 years" at bounding box center [272, 90] width 125 height 14
click at [260, 171] on div "Debtor Spouse Occupation Owner/Childcare Services Length of Employment 3 years …" at bounding box center [272, 109] width 133 height 151
click at [457, 234] on button "Save & Close" at bounding box center [444, 233] width 50 height 15
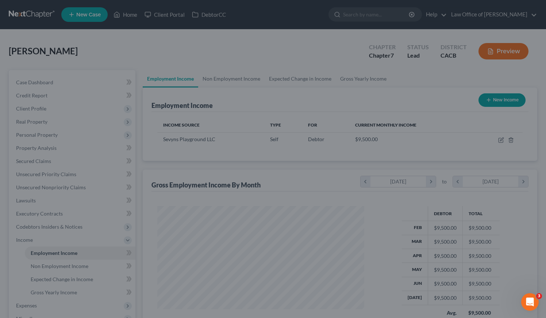
scroll to position [364564, 364475]
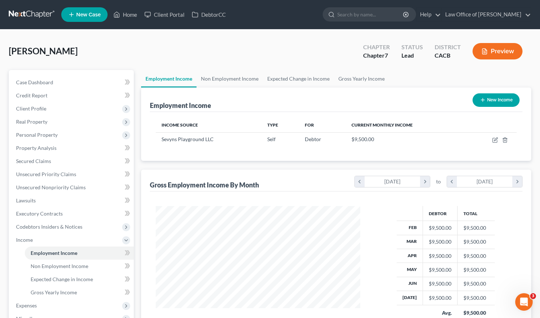
click at [299, 165] on div "Employment Income New Income Income Source Type For Current Monthly Income Sevy…" at bounding box center [336, 221] width 390 height 267
click at [505, 100] on button "New Income" at bounding box center [496, 99] width 47 height 13
select select "0"
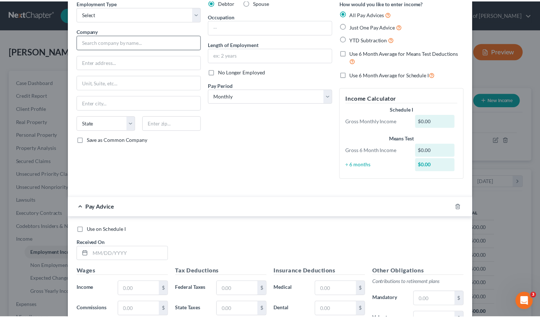
scroll to position [0, 0]
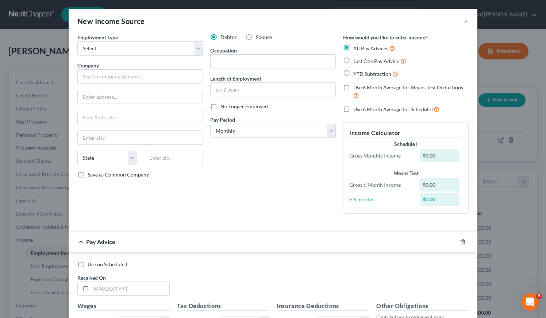
click at [353, 60] on label "Just One Pay Advice" at bounding box center [379, 61] width 53 height 8
click at [356, 60] on input "Just One Pay Advice" at bounding box center [358, 59] width 5 height 5
radio input "true"
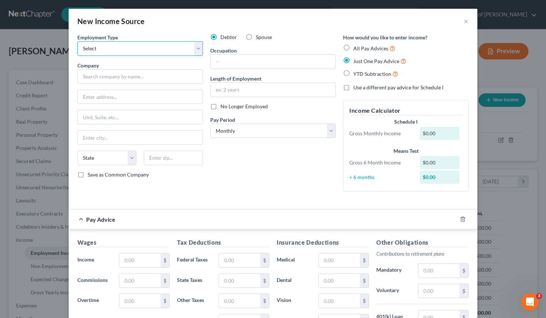
click at [149, 46] on select "Select Full or [DEMOGRAPHIC_DATA] Employment Self Employment" at bounding box center [139, 48] width 125 height 15
select select "1"
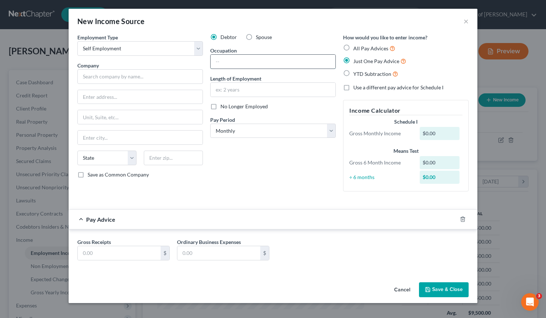
click at [248, 61] on input "text" at bounding box center [272, 62] width 125 height 14
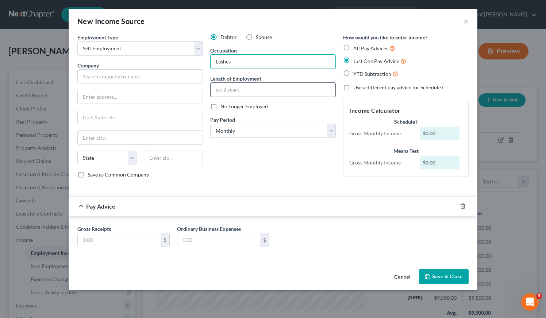
type input "Lashes"
click at [241, 86] on input "text" at bounding box center [272, 90] width 125 height 14
type input "8 years"
click at [123, 76] on input "text" at bounding box center [139, 76] width 125 height 15
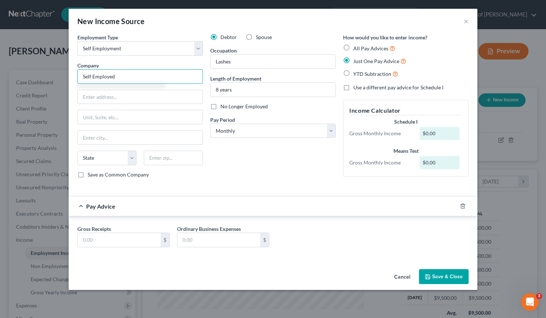
type input "Self Employed"
click at [265, 170] on div "Debtor Spouse Occupation Lashes Length of Employment 8 years No Longer Employed…" at bounding box center [272, 109] width 133 height 151
click at [109, 241] on input "text" at bounding box center [119, 240] width 83 height 14
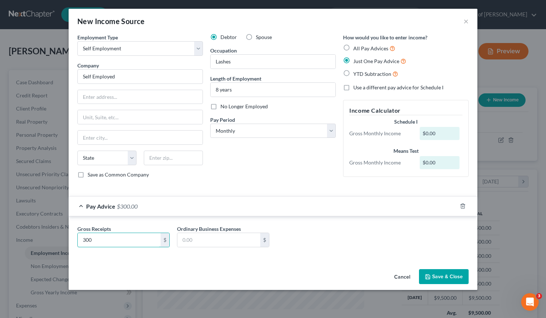
type input "300"
click at [303, 163] on div "Debtor Spouse Occupation Lashes Length of Employment 8 years No Longer Employed…" at bounding box center [272, 109] width 133 height 151
click at [454, 280] on button "Save & Close" at bounding box center [444, 276] width 50 height 15
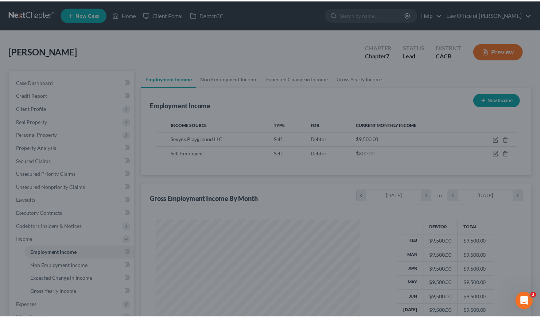
scroll to position [364564, 364475]
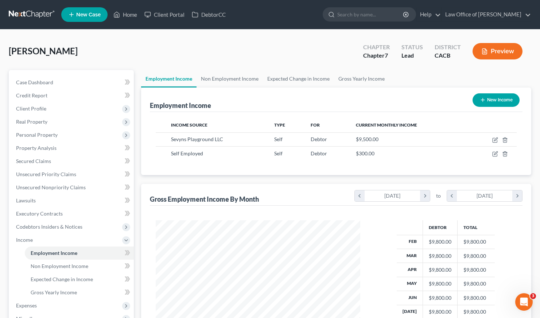
click at [265, 181] on div "Employment Income New Income Income Source Type For Current Monthly Income Sevy…" at bounding box center [336, 228] width 390 height 281
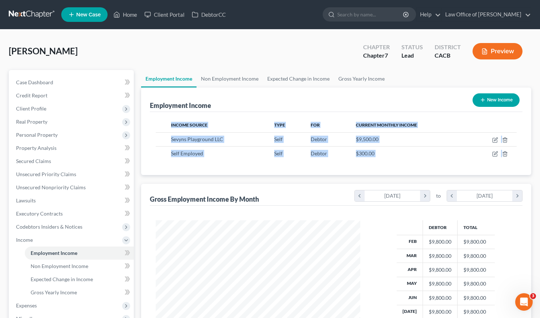
drag, startPoint x: 227, startPoint y: 171, endPoint x: 227, endPoint y: 186, distance: 14.6
click at [227, 186] on div "Employment Income New Income Income Source Type For Current Monthly Income Sevy…" at bounding box center [336, 228] width 390 height 281
click at [226, 184] on div "Gross Employment Income By Month chevron_left [DATE] chevron_right to chevron_l…" at bounding box center [336, 195] width 373 height 22
drag, startPoint x: 224, startPoint y: 182, endPoint x: 212, endPoint y: 167, distance: 18.7
click at [212, 167] on div "Employment Income New Income Income Source Type For Current Monthly Income Sevy…" at bounding box center [336, 228] width 390 height 281
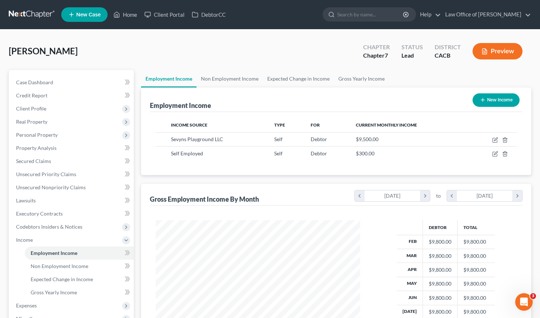
click at [212, 176] on div "Employment Income New Income Income Source Type For Current Monthly Income Sevy…" at bounding box center [336, 228] width 390 height 281
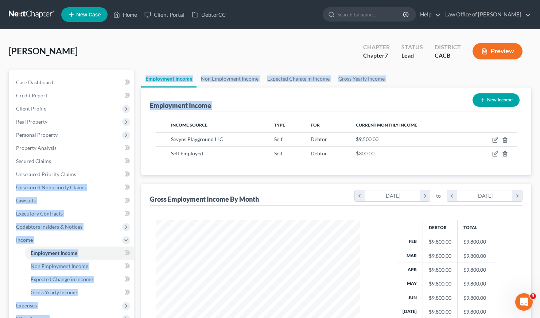
drag, startPoint x: 137, startPoint y: 170, endPoint x: 150, endPoint y: 168, distance: 13.3
click at [150, 168] on div "Petition Navigation Case Dashboard Payments Invoices Payments Payments Credit R…" at bounding box center [270, 241] width 530 height 342
click at [151, 171] on div "Income Source Type For Current Monthly Income Sevyns Playground LLC Self Debtor…" at bounding box center [336, 143] width 373 height 63
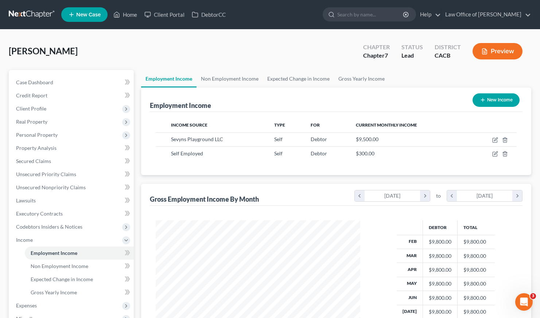
click at [148, 177] on div "Employment Income New Income Income Source Type For Current Monthly Income Sevy…" at bounding box center [336, 228] width 390 height 281
click at [198, 180] on div "Employment Income New Income Income Source Type For Current Monthly Income Sevy…" at bounding box center [336, 228] width 390 height 281
click at [244, 47] on div "[PERSON_NAME] Upgraded Chapter Chapter 7 Status Lead District CACB Preview" at bounding box center [270, 54] width 523 height 32
click at [230, 75] on link "Non Employment Income" at bounding box center [230, 79] width 66 height 18
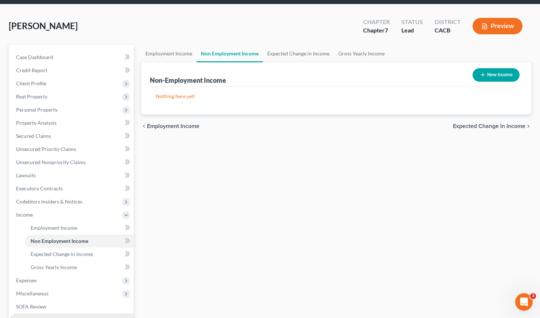
scroll to position [121, 0]
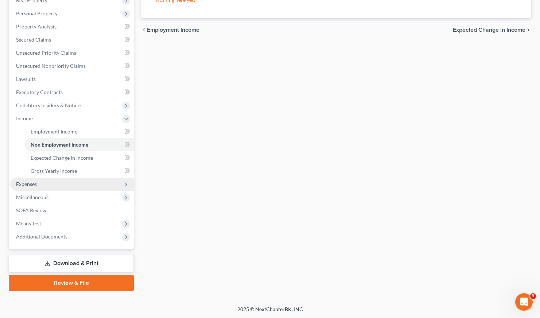
click at [24, 185] on span "Expenses" at bounding box center [26, 184] width 21 height 6
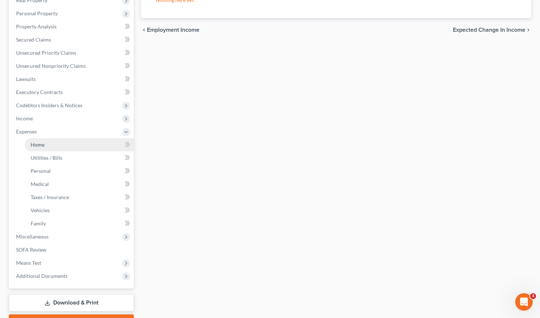
click at [37, 143] on span "Home" at bounding box center [38, 145] width 14 height 6
click at [38, 140] on link "Home" at bounding box center [79, 144] width 109 height 13
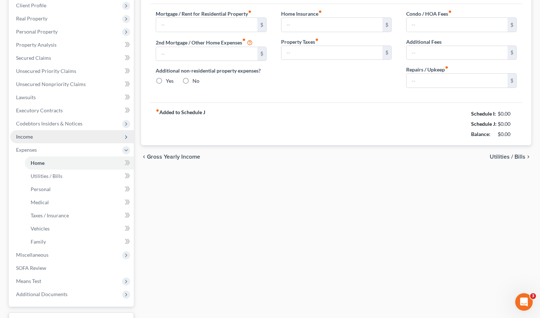
type input "0.00"
radio input "true"
type input "0.00"
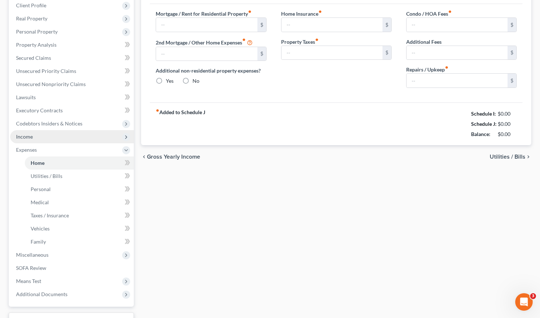
type input "0.00"
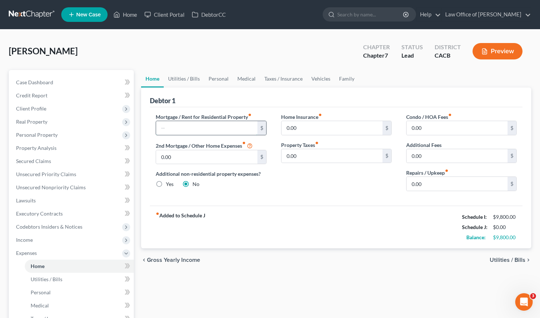
click at [207, 127] on input "text" at bounding box center [206, 128] width 101 height 14
type input "4,233"
click at [348, 190] on div "Home Insurance fiber_manual_record 0.00 $ Property Taxes fiber_manual_record 0.…" at bounding box center [336, 155] width 125 height 84
click at [301, 183] on div "Home Insurance fiber_manual_record 0.00 $ Property Taxes fiber_manual_record 0.…" at bounding box center [336, 155] width 125 height 84
click at [186, 77] on link "Utilities / Bills" at bounding box center [184, 79] width 40 height 18
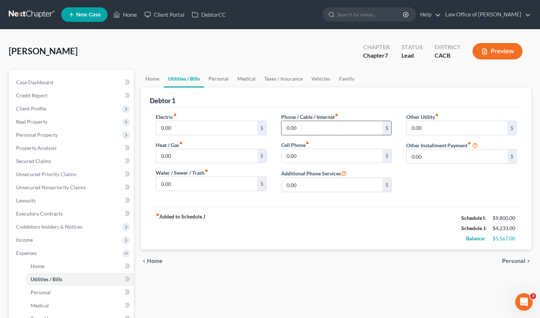
click at [303, 127] on input "0.00" at bounding box center [332, 128] width 101 height 14
type input "114"
click at [305, 157] on input "0.00" at bounding box center [332, 156] width 101 height 14
type input "75"
click at [300, 230] on div "fiber_manual_record Added to Schedule J Schedule I: $9,800.00 Schedule J: $4,42…" at bounding box center [336, 228] width 373 height 43
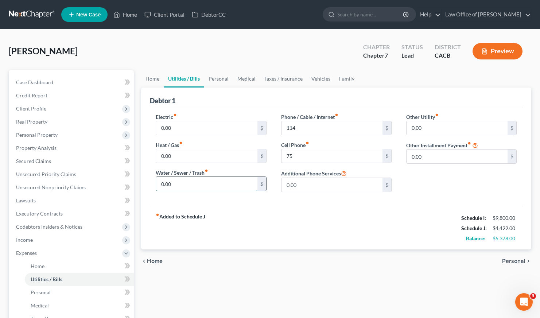
click at [182, 186] on input "0.00" at bounding box center [206, 184] width 101 height 14
type input "80"
click at [182, 123] on input "0.00" at bounding box center [206, 128] width 101 height 14
type input "175"
click at [185, 154] on input "0.00" at bounding box center [206, 156] width 101 height 14
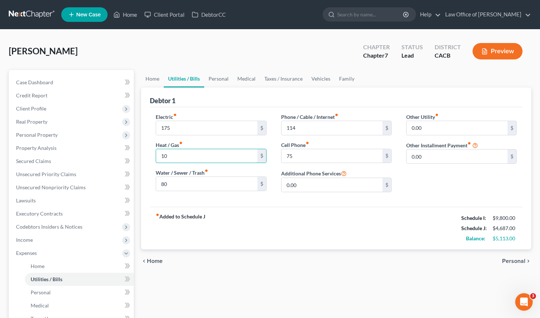
type input "10"
drag, startPoint x: 375, startPoint y: 264, endPoint x: 369, endPoint y: 253, distance: 12.1
click at [375, 263] on div "chevron_left Home Personal chevron_right" at bounding box center [336, 260] width 390 height 23
click at [223, 81] on link "Personal" at bounding box center [218, 79] width 29 height 18
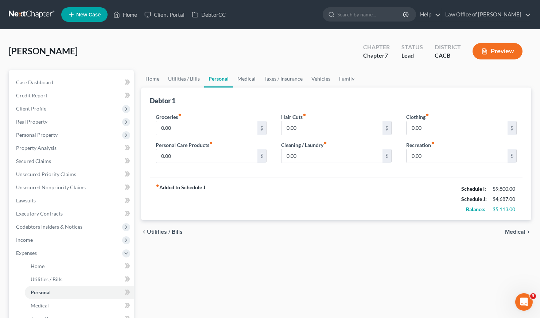
click at [318, 180] on div "fiber_manual_record Added to Schedule J Schedule I: $9,800.00 Schedule J: $4,68…" at bounding box center [336, 199] width 373 height 43
click at [250, 81] on link "Medical" at bounding box center [246, 79] width 27 height 18
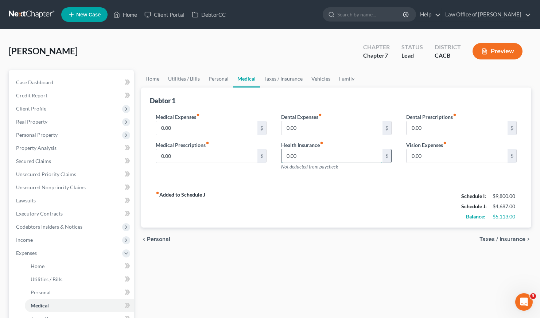
click at [312, 156] on input "0.00" at bounding box center [332, 156] width 101 height 14
type input "449"
click at [288, 212] on div "fiber_manual_record Added to Schedule J Schedule I: $9,800.00 Schedule J: $5,13…" at bounding box center [336, 206] width 373 height 43
click at [284, 77] on link "Taxes / Insurance" at bounding box center [283, 79] width 47 height 18
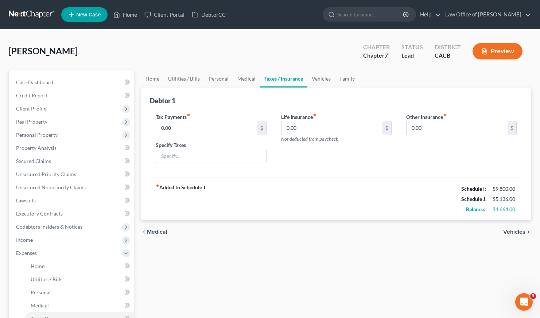
click at [358, 179] on div "fiber_manual_record Added to Schedule J Schedule I: $9,800.00 Schedule J: $5,13…" at bounding box center [336, 199] width 373 height 43
click at [319, 81] on link "Vehicles" at bounding box center [321, 79] width 28 height 18
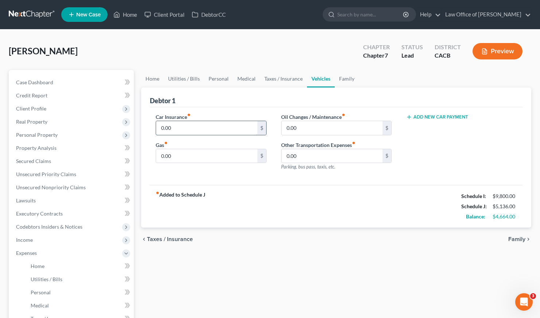
click at [181, 127] on input "0.00" at bounding box center [206, 128] width 101 height 14
type input "240"
click at [185, 155] on input "0.00" at bounding box center [206, 156] width 101 height 14
type input "360"
drag, startPoint x: 305, startPoint y: 203, endPoint x: 305, endPoint y: 191, distance: 12.8
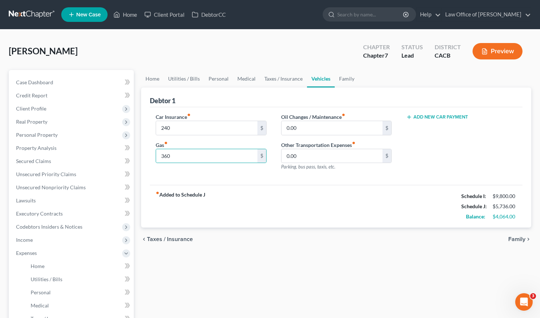
click at [305, 203] on div "fiber_manual_record Added to Schedule J Schedule I: $9,800.00 Schedule J: $5,73…" at bounding box center [336, 206] width 373 height 43
click at [309, 128] on input "0.00" at bounding box center [332, 128] width 101 height 14
type input "20"
click at [342, 78] on link "Family" at bounding box center [347, 79] width 24 height 18
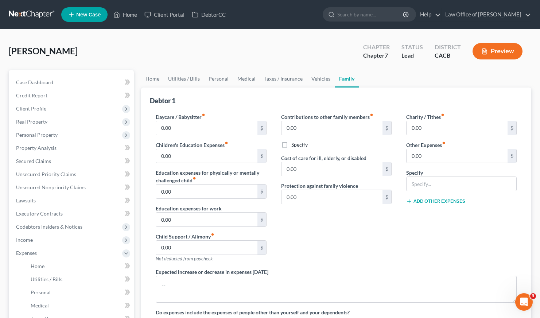
click at [264, 54] on div "[PERSON_NAME] Upgraded Chapter Chapter 7 Status Lead District CACB Preview" at bounding box center [270, 54] width 523 height 32
click at [445, 158] on input "0.00" at bounding box center [457, 156] width 101 height 14
type input "80"
click at [440, 177] on input "text" at bounding box center [462, 184] width 110 height 14
type input "[PERSON_NAME]"
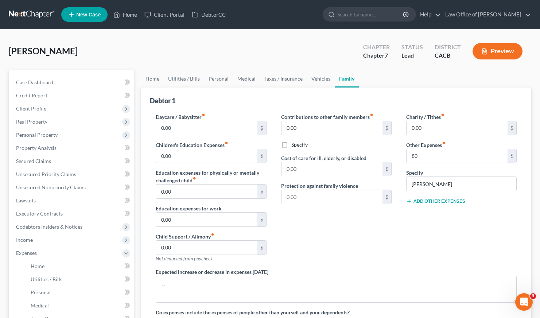
click at [375, 238] on div "Contributions to other family members fiber_manual_record 0.00 $ Specify Cost o…" at bounding box center [336, 190] width 125 height 155
click at [194, 222] on input "0.00" at bounding box center [206, 220] width 101 height 14
type input "1,100"
click at [323, 243] on div "Contributions to other family members fiber_manual_record 0.00 $ Specify Cost o…" at bounding box center [336, 190] width 125 height 155
drag, startPoint x: 180, startPoint y: 218, endPoint x: 190, endPoint y: 219, distance: 10.3
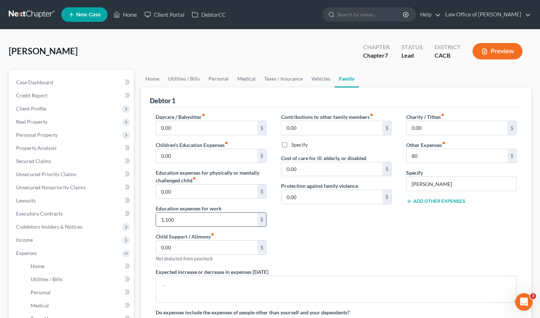
click at [190, 219] on input "1,100" at bounding box center [206, 220] width 101 height 14
click at [30, 240] on span "Income" at bounding box center [24, 240] width 17 height 6
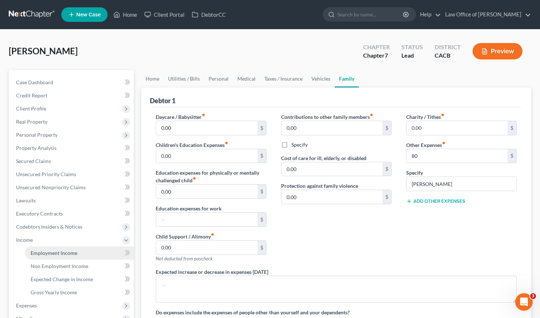
click at [62, 254] on span "Employment Income" at bounding box center [54, 253] width 47 height 6
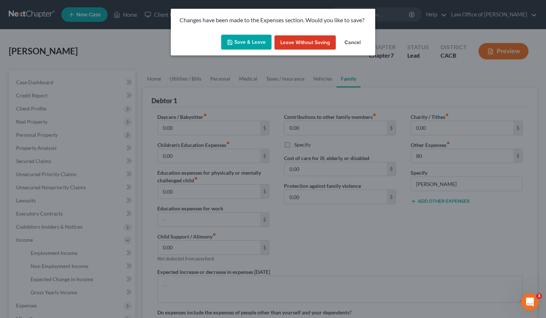
click at [252, 46] on button "Save & Leave" at bounding box center [246, 42] width 50 height 15
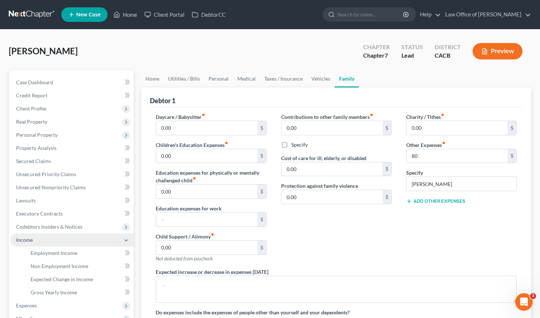
type input "80.00"
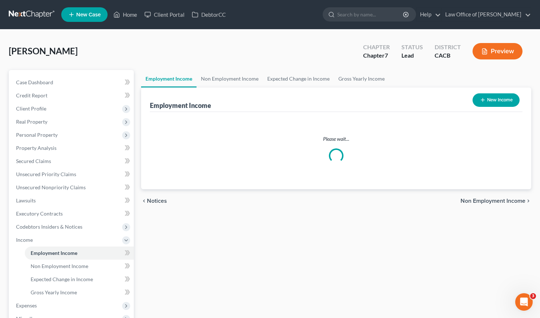
click at [57, 255] on span "Employment Income" at bounding box center [54, 253] width 47 height 6
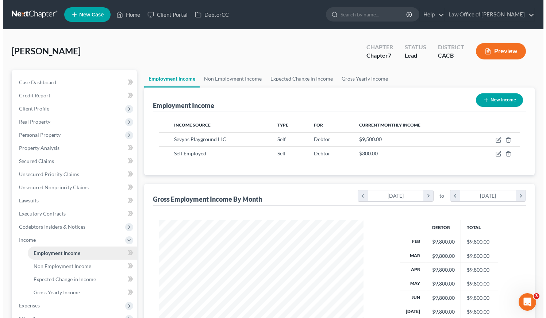
scroll to position [131, 219]
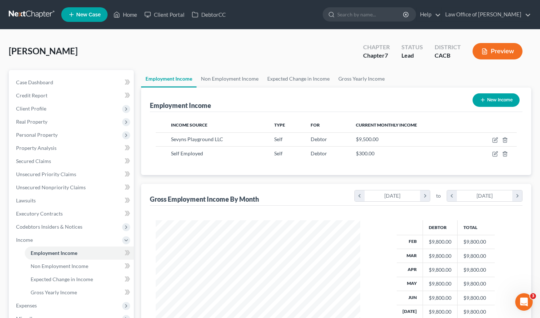
click at [301, 180] on div "Employment Income New Income Income Source Type For Current Monthly Income Sevy…" at bounding box center [336, 228] width 390 height 281
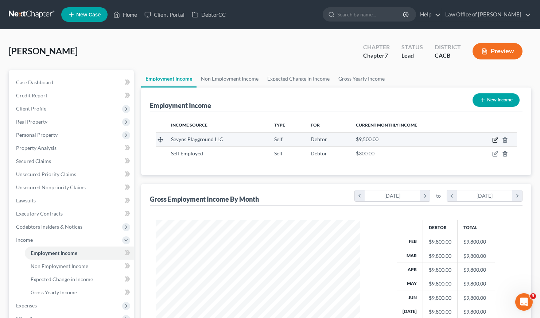
click at [494, 139] on icon "button" at bounding box center [495, 140] width 6 height 6
select select "1"
select select "4"
select select "0"
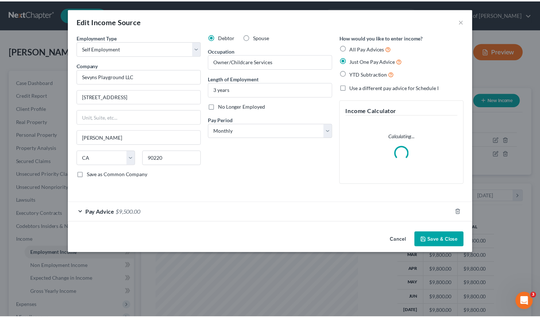
scroll to position [131, 221]
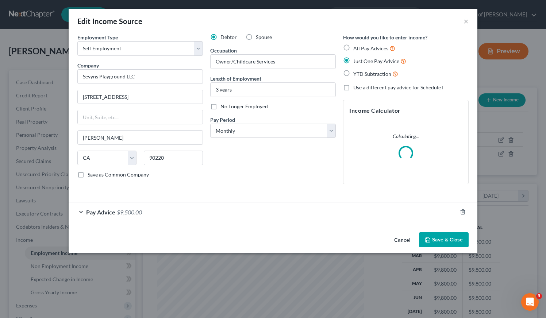
click at [158, 216] on div "Pay Advice $9,500.00" at bounding box center [263, 211] width 388 height 19
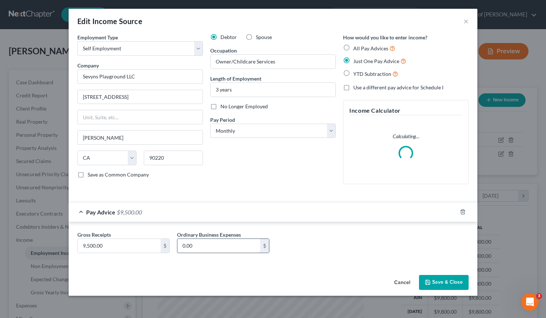
drag, startPoint x: 221, startPoint y: 235, endPoint x: 220, endPoint y: 241, distance: 6.2
click at [221, 235] on label "Ordinary Business Expenses" at bounding box center [209, 235] width 64 height 8
click at [216, 249] on input "0.00" at bounding box center [218, 246] width 83 height 14
type input "1"
type input "3,000"
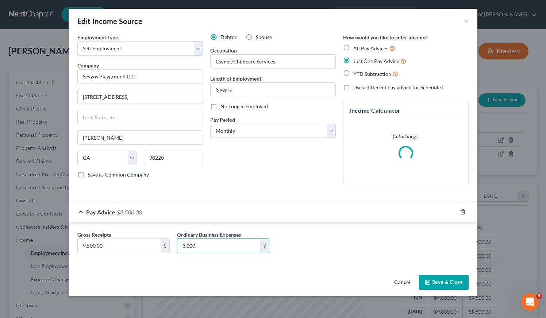
click at [441, 281] on button "Save & Close" at bounding box center [444, 282] width 50 height 15
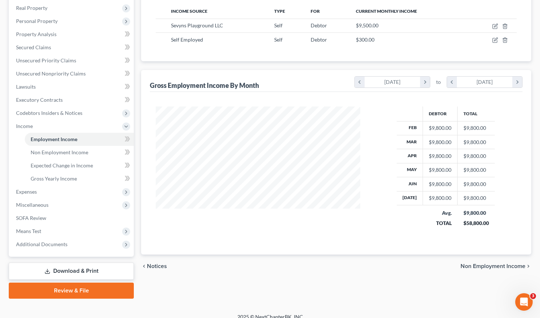
scroll to position [120, 0]
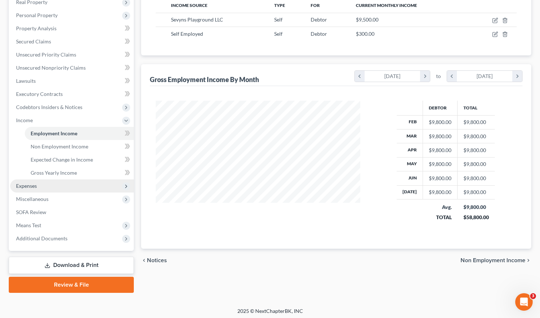
click at [22, 183] on span "Expenses" at bounding box center [26, 186] width 21 height 6
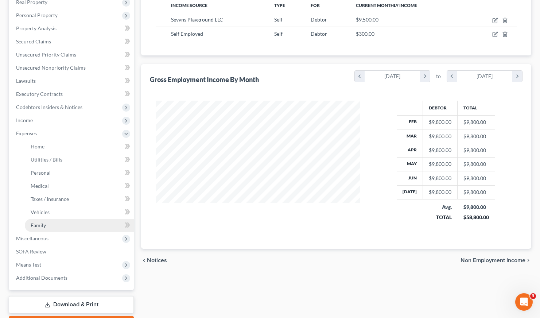
click at [38, 224] on span "Family" at bounding box center [38, 225] width 15 height 6
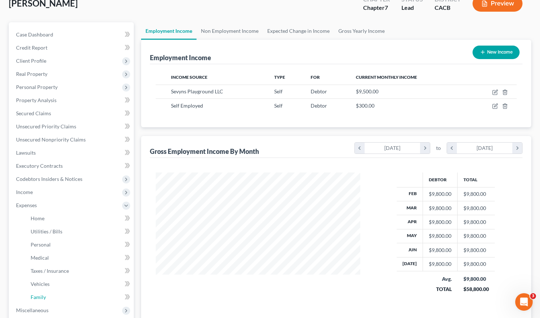
scroll to position [0, 0]
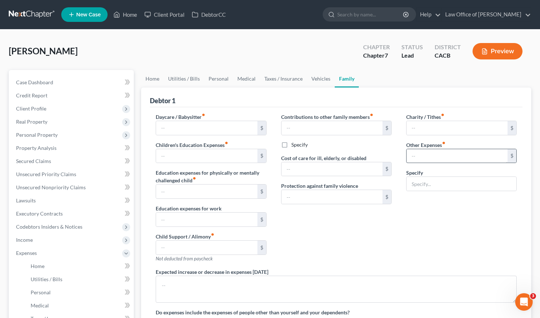
type input "0.00"
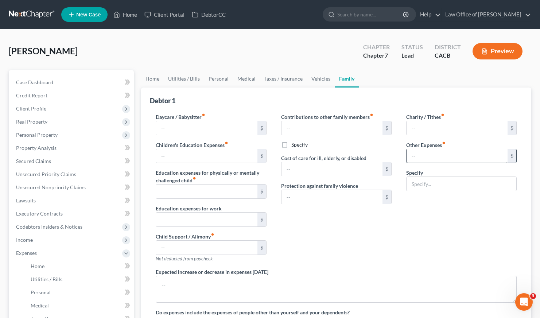
type input "0.00"
type input "80.00"
type input "[PERSON_NAME]"
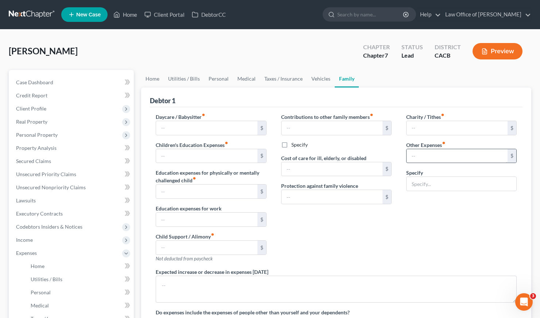
radio input "true"
click at [435, 201] on button "Add Other Expenses" at bounding box center [435, 201] width 59 height 6
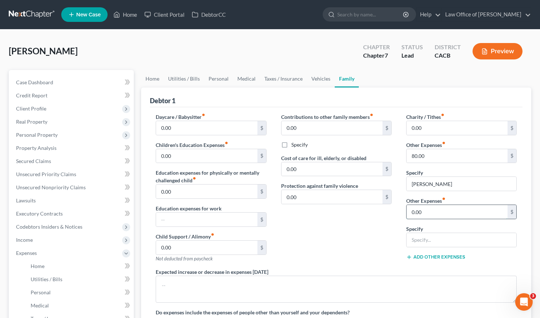
click at [430, 212] on input "0.00" at bounding box center [457, 212] width 101 height 14
type input "80"
click at [447, 242] on input "text" at bounding box center [462, 240] width 110 height 14
type input "ADT"
click at [319, 226] on div "Contributions to other family members fiber_manual_record 0.00 $ Specify Cost o…" at bounding box center [336, 190] width 125 height 155
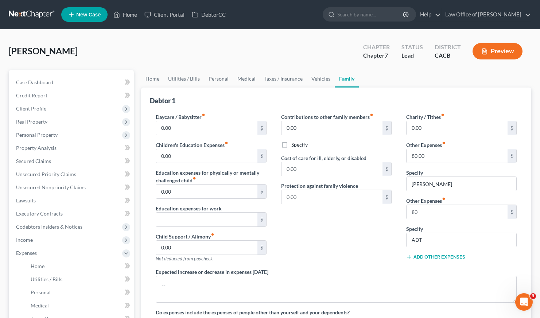
click at [322, 253] on div "Contributions to other family members fiber_manual_record 0.00 $ Specify Cost o…" at bounding box center [336, 190] width 125 height 155
click at [429, 212] on input "80" at bounding box center [457, 212] width 101 height 14
type input "114"
drag, startPoint x: 315, startPoint y: 219, endPoint x: 336, endPoint y: 226, distance: 22.3
click at [315, 219] on div "Contributions to other family members fiber_manual_record 0.00 $ Specify Cost o…" at bounding box center [336, 190] width 125 height 155
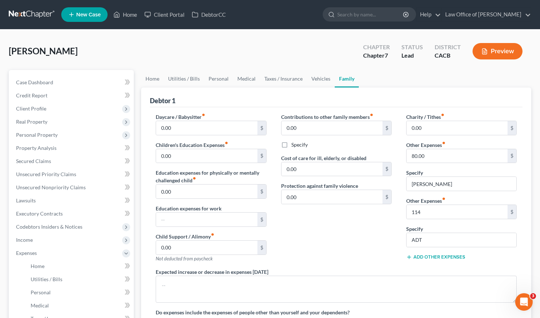
click at [337, 247] on div "Contributions to other family members fiber_manual_record 0.00 $ Specify Cost o…" at bounding box center [336, 190] width 125 height 155
click at [151, 81] on link "Home" at bounding box center [152, 79] width 23 height 18
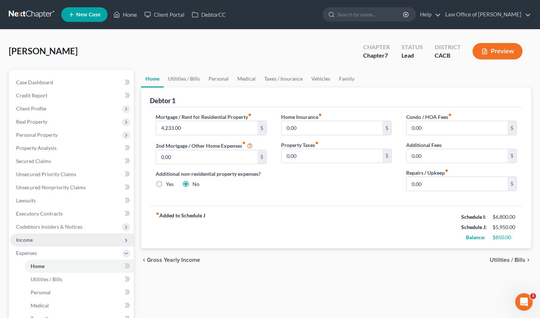
click at [22, 241] on span "Income" at bounding box center [24, 240] width 17 height 6
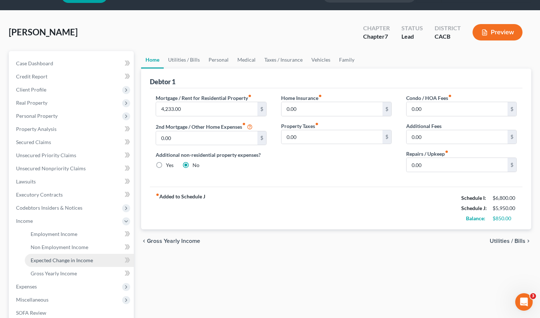
scroll to position [19, 0]
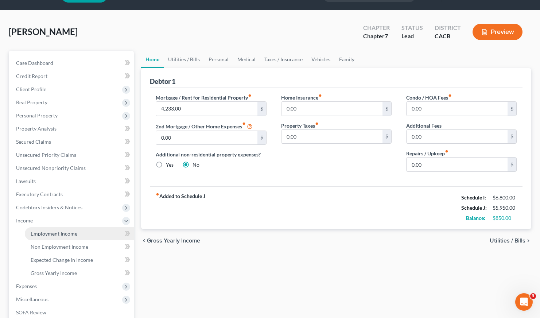
click at [57, 233] on span "Employment Income" at bounding box center [54, 233] width 47 height 6
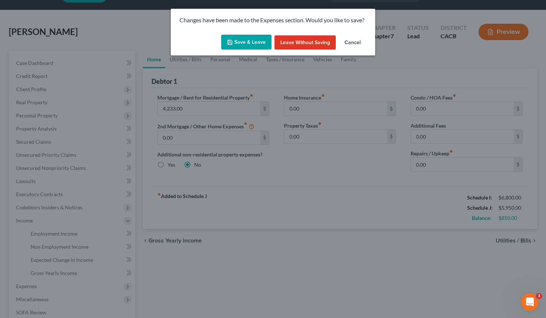
click at [258, 45] on button "Save & Leave" at bounding box center [246, 42] width 50 height 15
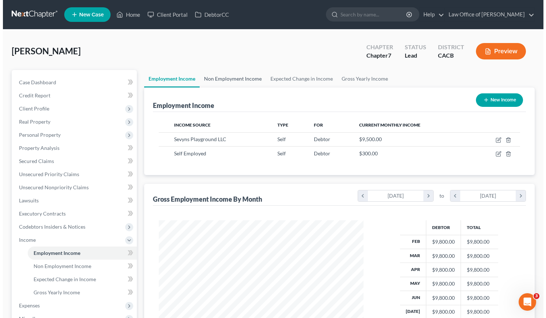
scroll to position [131, 219]
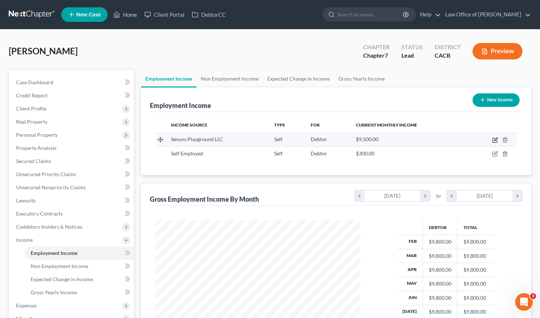
click at [496, 141] on icon "button" at bounding box center [495, 140] width 6 height 6
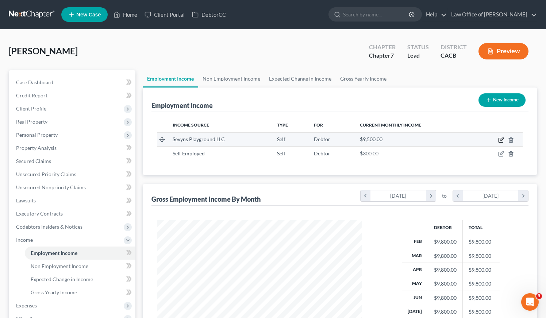
select select "1"
select select "4"
select select "0"
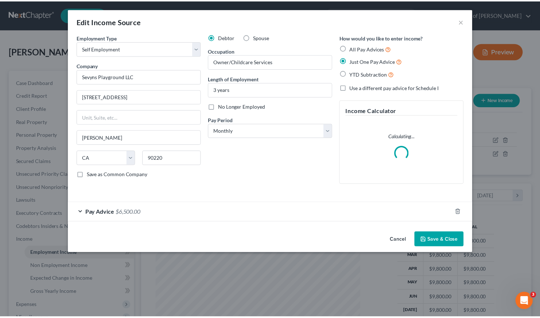
scroll to position [131, 221]
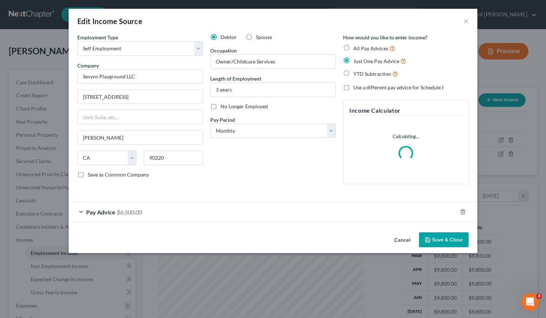
click at [249, 179] on div "Debtor Spouse Occupation Owner/Childcare Services Length of Employment 3 years …" at bounding box center [272, 112] width 133 height 156
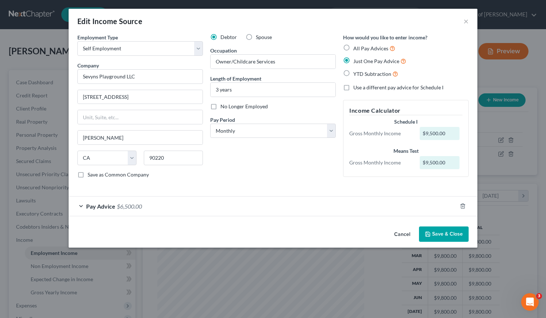
click at [254, 205] on div "Pay Advice $6,500.00" at bounding box center [263, 206] width 388 height 19
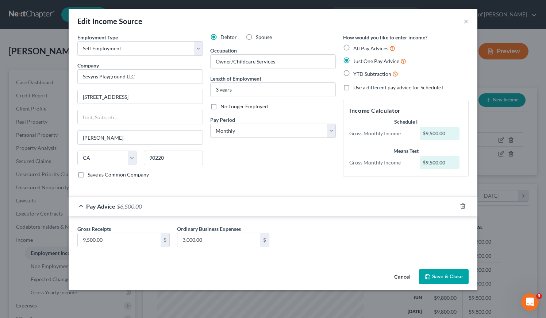
click at [314, 242] on div "Gross Receipts 9,500.00 $ Ordinary Business Expenses 3,000.00 $" at bounding box center [273, 239] width 398 height 28
click at [310, 249] on div "Gross Receipts 9,500.00 $ Ordinary Business Expenses 3,000.00 $" at bounding box center [273, 239] width 398 height 28
click at [327, 228] on div "Gross Receipts 9,500.00 $ Ordinary Business Expenses 3,000.00 $" at bounding box center [273, 239] width 398 height 28
click at [307, 237] on div "Gross Receipts 9,500.00 $ Ordinary Business Expenses 3,000.00 $" at bounding box center [273, 239] width 398 height 28
click at [368, 245] on div "Gross Receipts 9,500.00 $ Ordinary Business Expenses 3,000.00 $" at bounding box center [273, 239] width 398 height 28
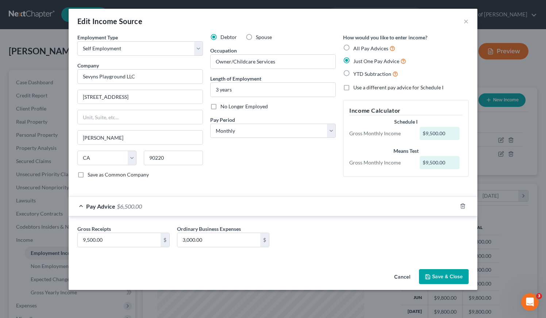
click at [452, 277] on button "Save & Close" at bounding box center [444, 276] width 50 height 15
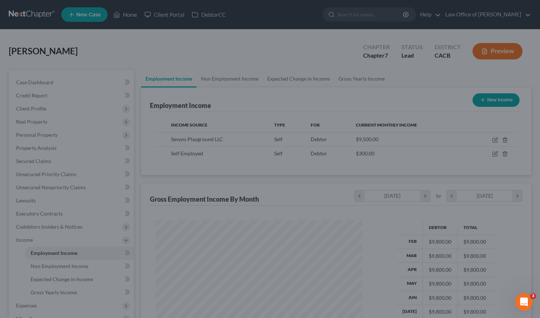
scroll to position [364564, 364475]
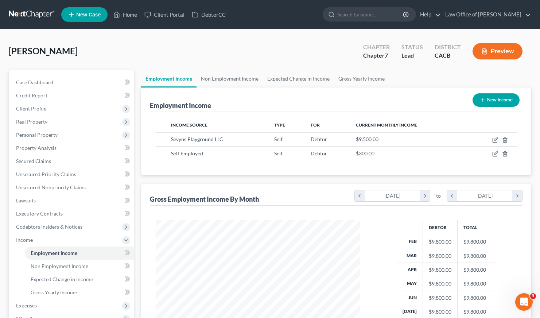
click at [286, 189] on div "Gross Employment Income By Month chevron_left [DATE] chevron_right to chevron_l…" at bounding box center [336, 195] width 373 height 22
click at [235, 49] on div "[PERSON_NAME] Upgraded Chapter Chapter 7 Status Lead District CACB Preview" at bounding box center [270, 54] width 523 height 32
click at [228, 76] on link "Non Employment Income" at bounding box center [230, 79] width 66 height 18
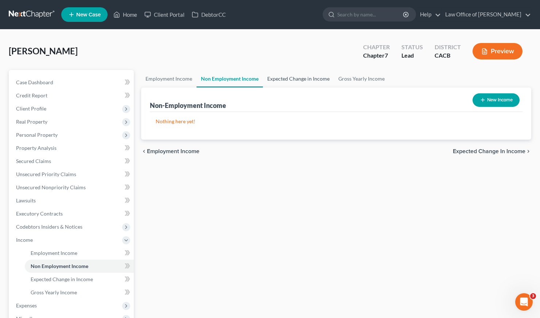
click at [296, 79] on link "Expected Change in Income" at bounding box center [298, 79] width 71 height 18
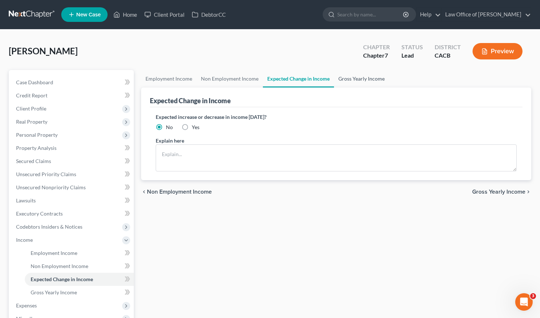
click at [353, 80] on link "Gross Yearly Income" at bounding box center [361, 79] width 55 height 18
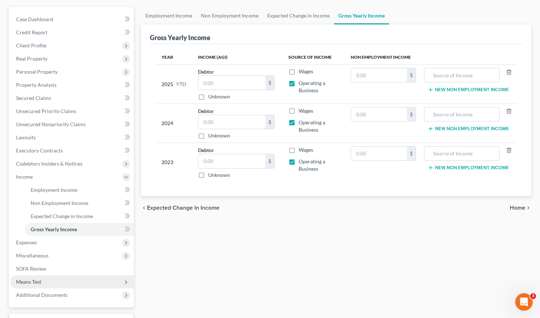
scroll to position [101, 0]
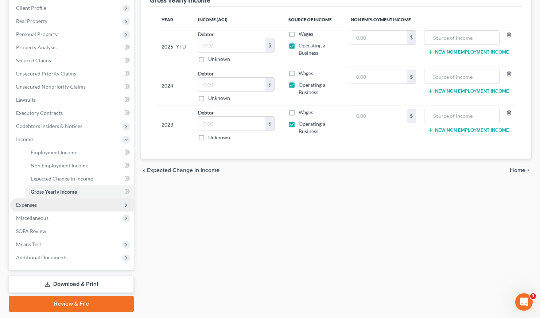
click at [29, 208] on span "Expenses" at bounding box center [72, 204] width 124 height 13
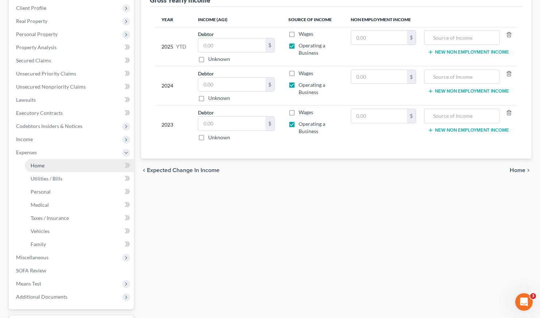
click at [36, 162] on span "Home" at bounding box center [38, 165] width 14 height 6
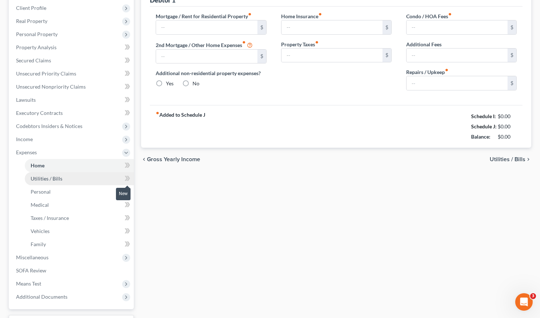
type input "4,233.00"
type input "0.00"
radio input "true"
type input "0.00"
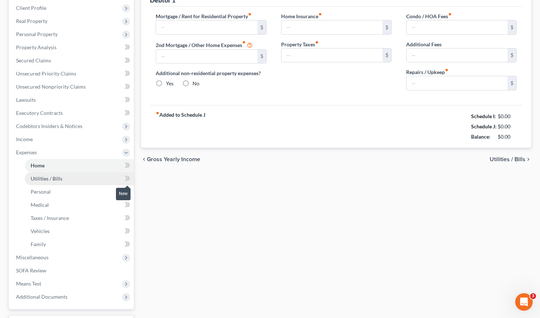
type input "0.00"
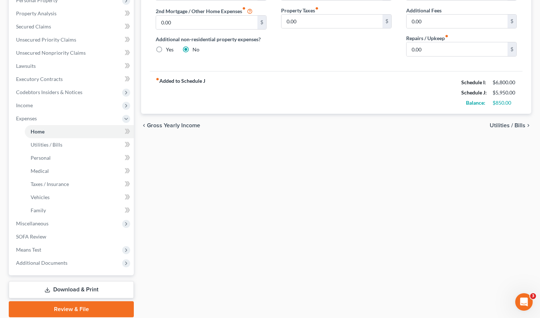
scroll to position [161, 0]
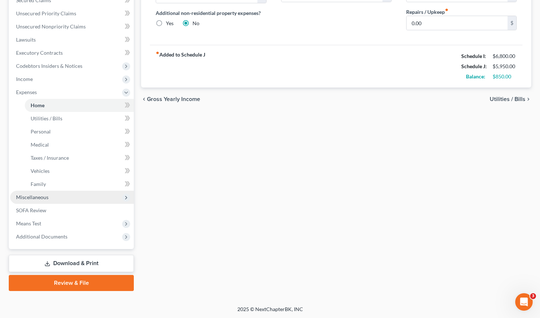
click at [38, 193] on span "Miscellaneous" at bounding box center [72, 197] width 124 height 13
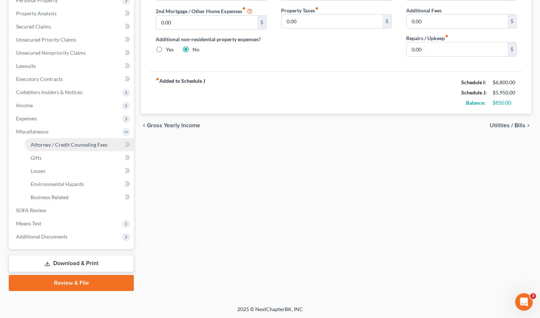
click at [76, 145] on span "Attorney / Credit Counseling Fees" at bounding box center [69, 145] width 77 height 6
select select "0"
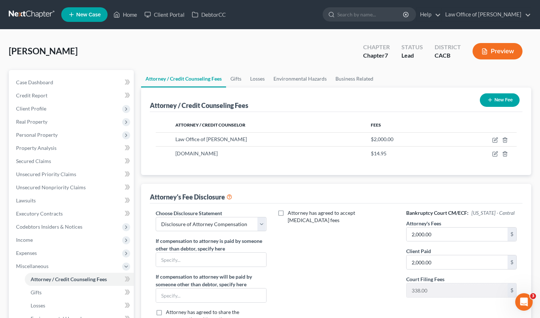
click at [116, 47] on div "[PERSON_NAME] Upgraded Chapter Chapter 7 Status Lead District CACB Preview" at bounding box center [270, 54] width 523 height 32
click at [36, 80] on span "Case Dashboard" at bounding box center [34, 82] width 37 height 6
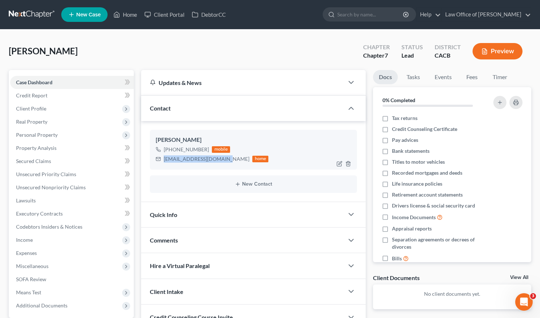
drag, startPoint x: 226, startPoint y: 159, endPoint x: 163, endPoint y: 160, distance: 62.7
click at [163, 160] on div "[EMAIL_ADDRESS][DOMAIN_NAME] home" at bounding box center [212, 158] width 113 height 9
copy div "[EMAIL_ADDRESS][DOMAIN_NAME]"
click at [260, 59] on div "[PERSON_NAME] Upgraded Chapter Chapter 7 Status Lead District CACB Preview" at bounding box center [270, 54] width 523 height 32
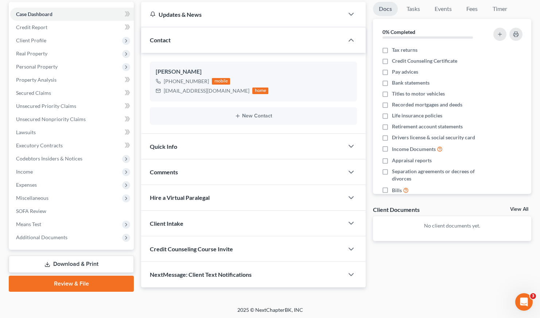
scroll to position [69, 0]
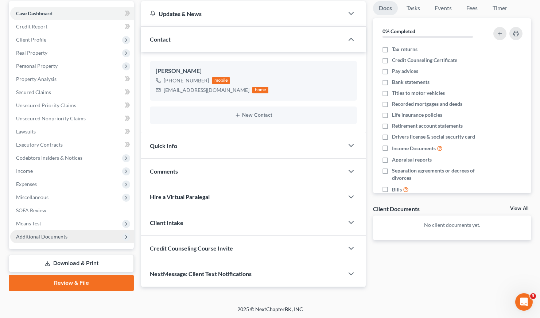
click at [45, 235] on span "Additional Documents" at bounding box center [41, 236] width 51 height 6
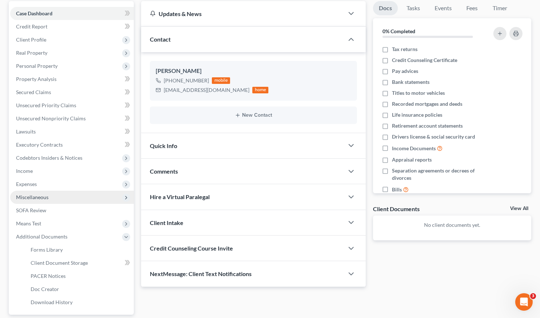
click at [34, 195] on span "Miscellaneous" at bounding box center [32, 197] width 32 height 6
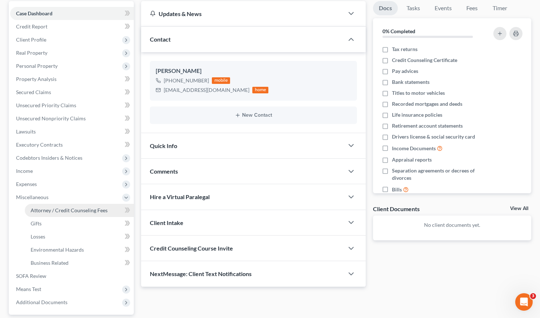
click at [80, 210] on span "Attorney / Credit Counseling Fees" at bounding box center [69, 210] width 77 height 6
select select "0"
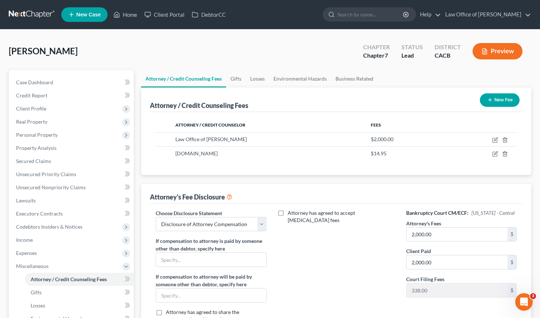
click at [340, 255] on div "Attorney has agreed to accept [MEDICAL_DATA] fees" at bounding box center [336, 276] width 125 height 135
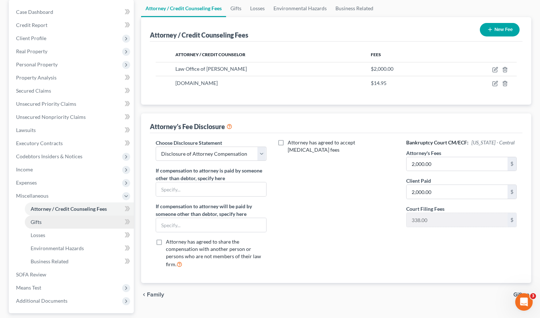
scroll to position [74, 0]
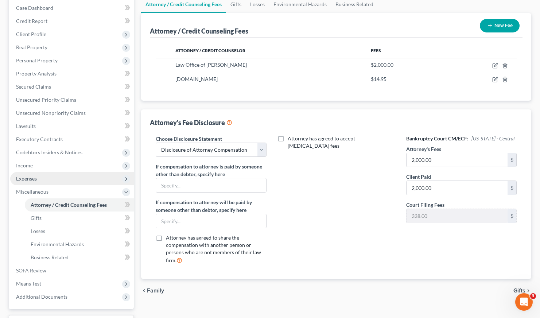
click at [25, 178] on span "Expenses" at bounding box center [26, 178] width 21 height 6
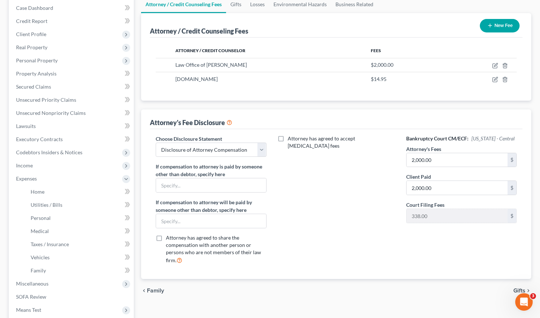
click at [363, 236] on div "Attorney has agreed to accept [MEDICAL_DATA] fees" at bounding box center [336, 202] width 125 height 135
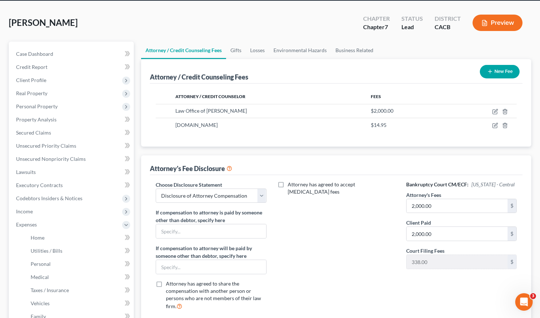
scroll to position [0, 0]
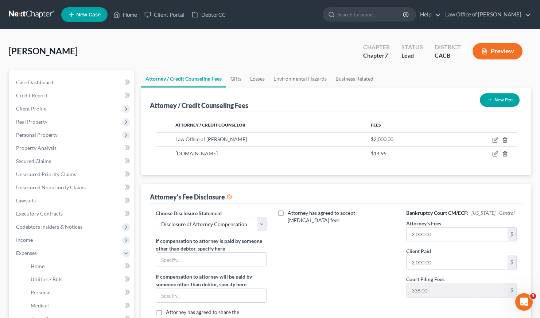
click at [269, 37] on div "[PERSON_NAME] Upgraded Chapter Chapter 7 Status Lead District CACB Preview Peti…" at bounding box center [270, 248] width 540 height 437
click at [29, 240] on span "Income" at bounding box center [24, 240] width 17 height 6
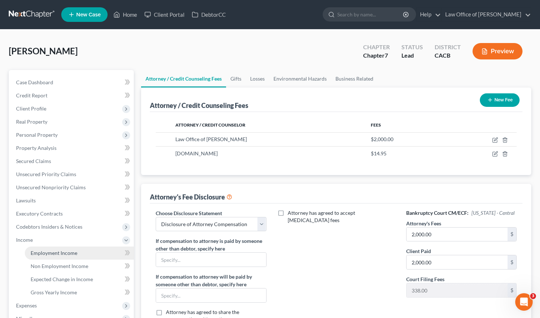
click at [53, 251] on span "Employment Income" at bounding box center [54, 253] width 47 height 6
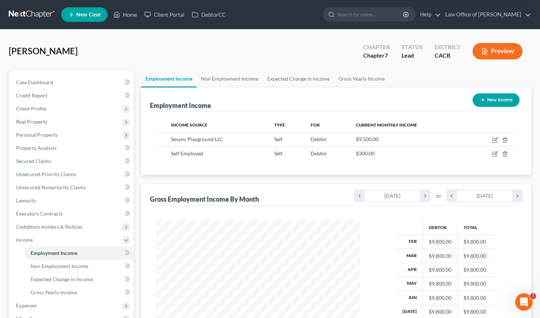
scroll to position [131, 219]
click at [171, 182] on div "Employment Income New Income Income Source Type For Current Monthly Income Sevy…" at bounding box center [336, 228] width 390 height 281
click at [141, 39] on div "[PERSON_NAME] Upgraded Chapter Chapter 7 Status Lead District CACB Preview" at bounding box center [270, 54] width 523 height 32
click at [96, 43] on div "[PERSON_NAME] Upgraded Chapter Chapter 7 Status Lead District CACB Preview" at bounding box center [270, 54] width 523 height 32
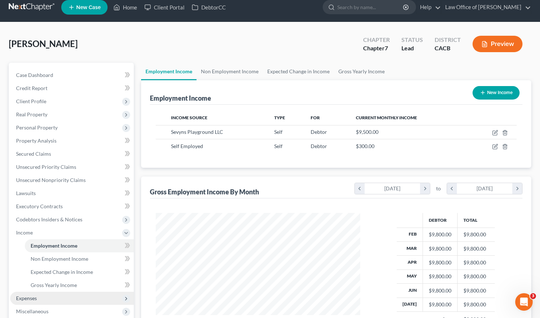
scroll to position [16, 0]
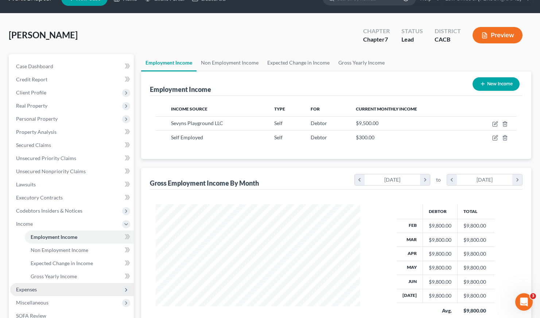
click at [23, 288] on span "Expenses" at bounding box center [26, 289] width 21 height 6
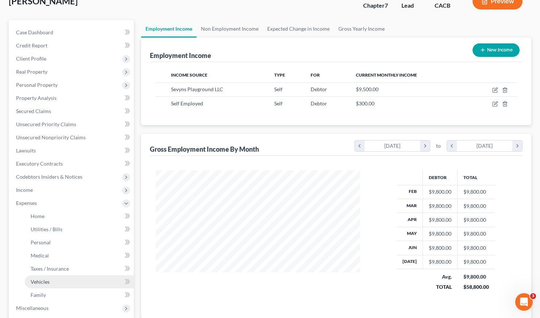
scroll to position [50, 0]
click at [41, 295] on span "Family" at bounding box center [38, 295] width 15 height 6
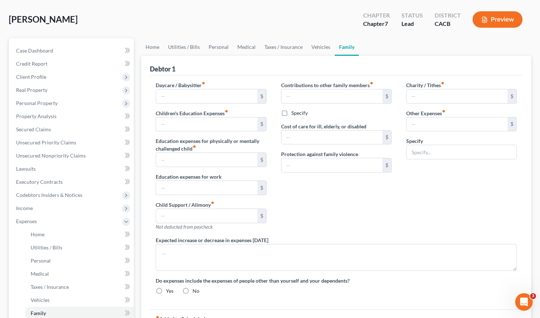
type input "0.00"
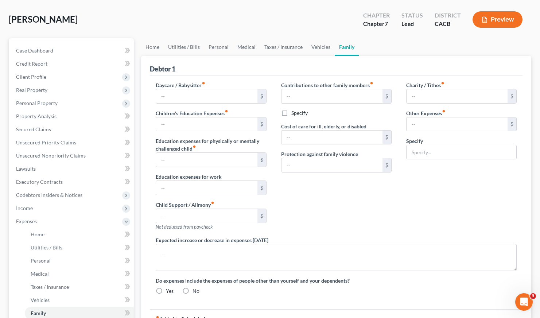
type input "0.00"
type input "80.00"
type input "[PERSON_NAME]"
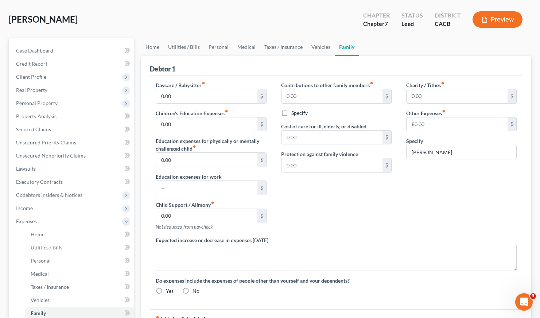
radio input "true"
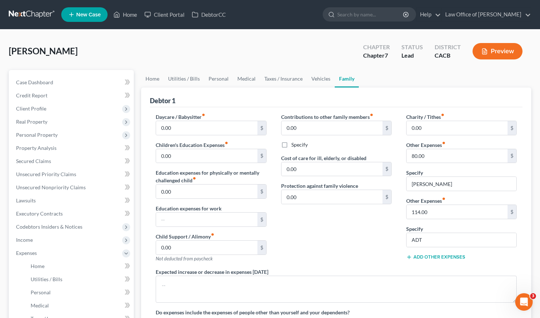
click at [434, 258] on button "Add Other Expenses" at bounding box center [435, 257] width 59 height 6
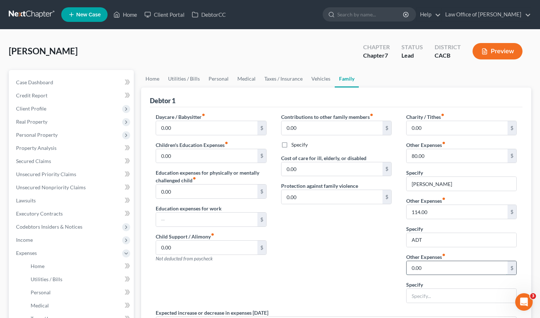
click at [430, 269] on input "0.00" at bounding box center [457, 268] width 101 height 14
type input "50"
click at [417, 292] on input "text" at bounding box center [462, 296] width 110 height 14
type input "T"
type input "Pest Control"
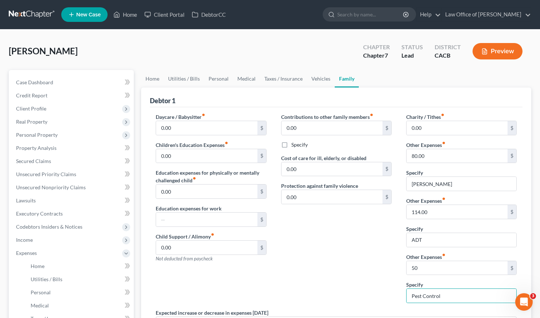
drag, startPoint x: 330, startPoint y: 251, endPoint x: 332, endPoint y: 247, distance: 4.3
click at [330, 250] on div "Contributions to other family members fiber_manual_record 0.00 $ Specify Cost o…" at bounding box center [336, 211] width 125 height 196
click at [349, 258] on div "Contributions to other family members fiber_manual_record 0.00 $ Specify Cost o…" at bounding box center [336, 211] width 125 height 196
click at [358, 241] on div "Contributions to other family members fiber_manual_record 0.00 $ Specify Cost o…" at bounding box center [336, 211] width 125 height 196
click at [348, 246] on div "Contributions to other family members fiber_manual_record 0.00 $ Specify Cost o…" at bounding box center [336, 211] width 125 height 196
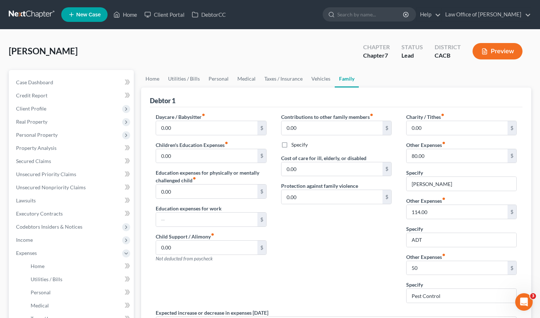
click at [318, 240] on div "Contributions to other family members fiber_manual_record 0.00 $ Specify Cost o…" at bounding box center [336, 211] width 125 height 196
click at [316, 256] on div "Contributions to other family members fiber_manual_record 0.00 $ Specify Cost o…" at bounding box center [336, 211] width 125 height 196
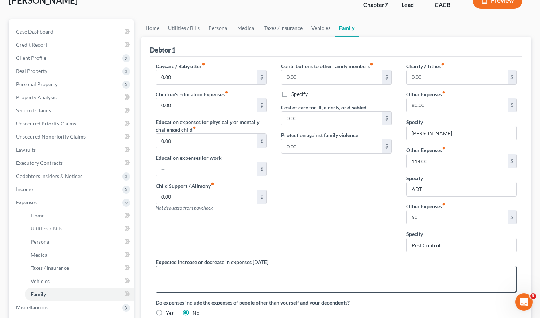
scroll to position [74, 0]
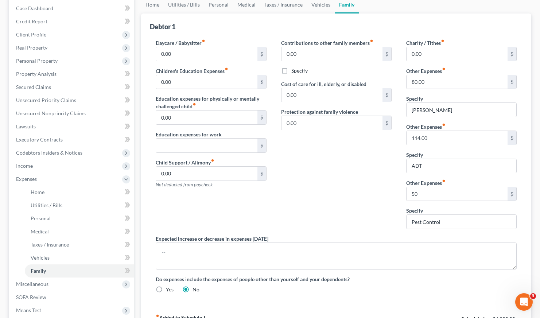
click at [318, 193] on div "Contributions to other family members fiber_manual_record 0.00 $ Specify Cost o…" at bounding box center [336, 137] width 125 height 196
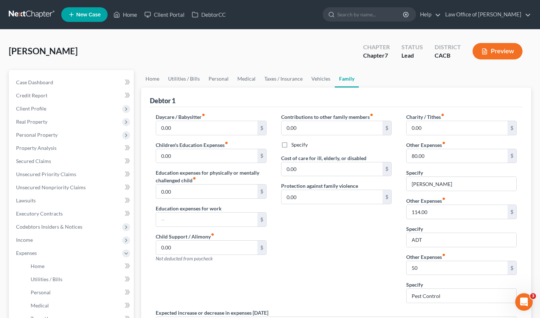
drag, startPoint x: 330, startPoint y: 228, endPoint x: 327, endPoint y: 234, distance: 6.7
click at [329, 228] on div "Contributions to other family members fiber_manual_record 0.00 $ Specify Cost o…" at bounding box center [336, 211] width 125 height 196
click at [368, 247] on div "Contributions to other family members fiber_manual_record 0.00 $ Specify Cost o…" at bounding box center [336, 211] width 125 height 196
drag, startPoint x: 349, startPoint y: 269, endPoint x: 329, endPoint y: 256, distance: 23.8
click at [349, 269] on div "Contributions to other family members fiber_manual_record 0.00 $ Specify Cost o…" at bounding box center [336, 211] width 125 height 196
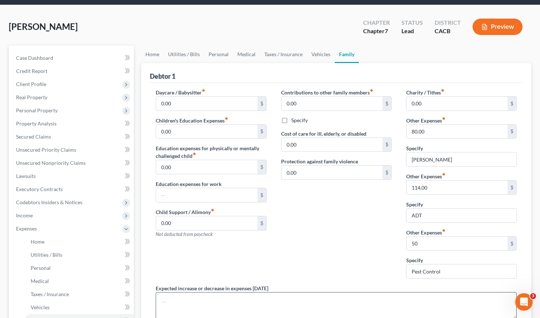
scroll to position [68, 0]
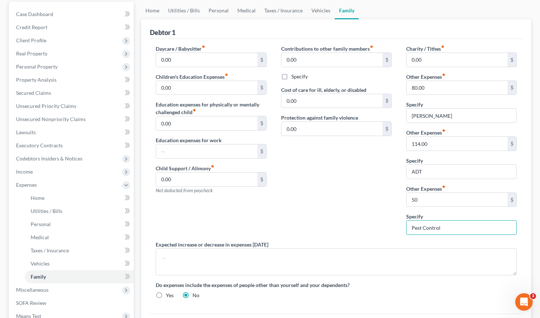
drag, startPoint x: 441, startPoint y: 228, endPoint x: 406, endPoint y: 223, distance: 35.8
click at [406, 223] on div "Charity / Tithes fiber_manual_record 0.00 $ Other Expenses fiber_manual_record …" at bounding box center [461, 143] width 125 height 196
click at [348, 236] on div "Contributions to other family members fiber_manual_record 0.00 $ Specify Cost o…" at bounding box center [336, 143] width 125 height 196
click at [365, 208] on div "Contributions to other family members fiber_manual_record 0.00 $ Specify Cost o…" at bounding box center [336, 143] width 125 height 196
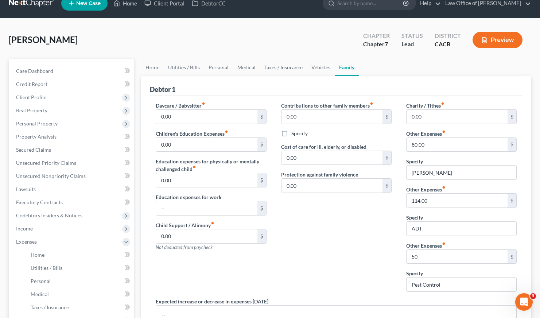
scroll to position [0, 0]
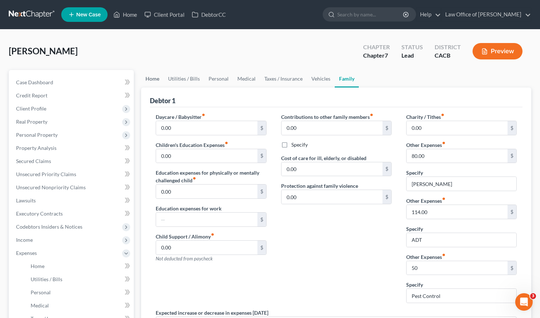
click at [155, 78] on link "Home" at bounding box center [152, 79] width 23 height 18
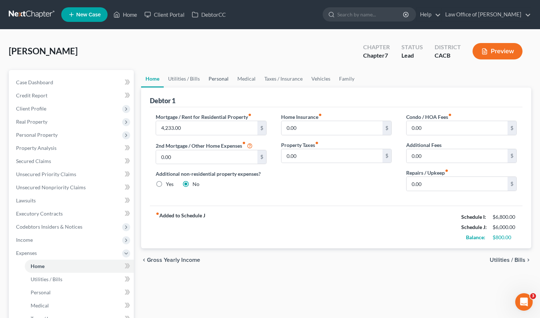
click at [220, 81] on link "Personal" at bounding box center [218, 79] width 29 height 18
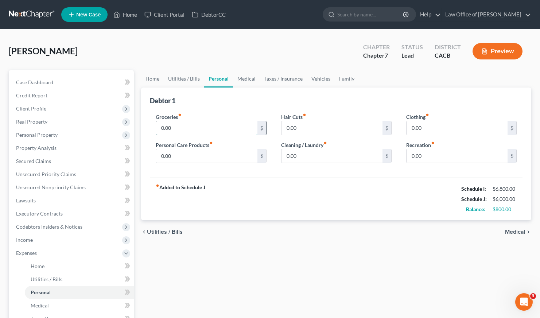
click at [186, 124] on input "0.00" at bounding box center [206, 128] width 101 height 14
type input "500"
click at [199, 155] on input "0.00" at bounding box center [206, 156] width 101 height 14
type input "90"
click at [336, 131] on input "0.00" at bounding box center [332, 128] width 101 height 14
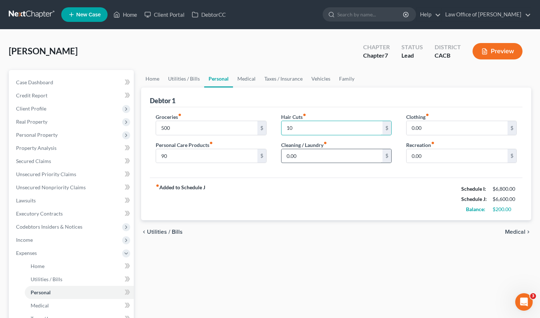
type input "10"
click at [301, 151] on input "0.00" at bounding box center [332, 156] width 101 height 14
type input "80"
click at [442, 124] on input "0.00" at bounding box center [457, 128] width 101 height 14
type input "100"
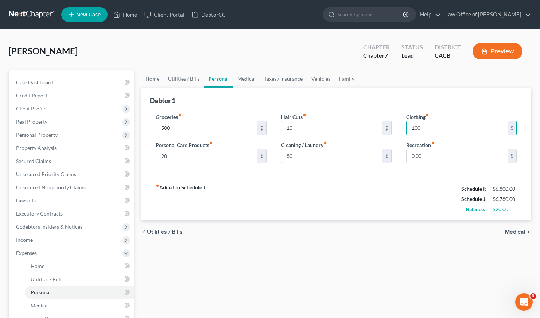
click at [379, 206] on div "fiber_manual_record Added to Schedule J Schedule I: $6,800.00 Schedule J: $6,78…" at bounding box center [336, 199] width 373 height 43
click at [409, 200] on div "fiber_manual_record Added to Schedule J Schedule I: $6,800.00 Schedule J: $6,78…" at bounding box center [336, 199] width 373 height 43
drag, startPoint x: 279, startPoint y: 212, endPoint x: 267, endPoint y: 203, distance: 15.6
click at [279, 212] on div "fiber_manual_record Added to Schedule J Schedule I: $6,800.00 Schedule J: $6,78…" at bounding box center [336, 199] width 373 height 43
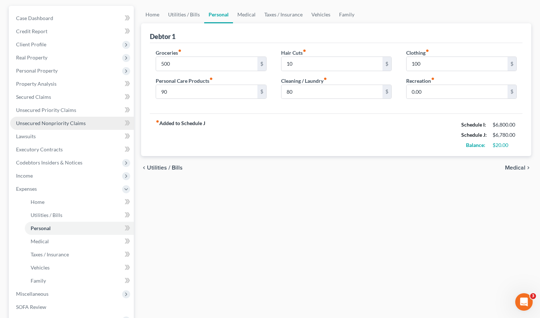
scroll to position [7, 0]
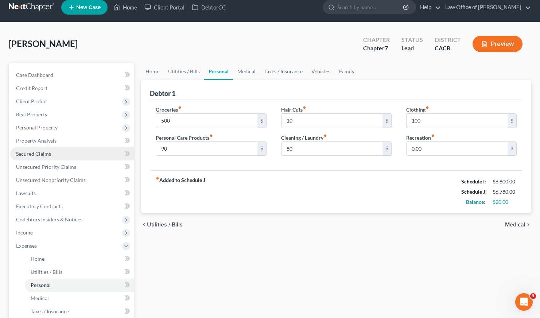
click at [39, 153] on span "Secured Claims" at bounding box center [33, 154] width 35 height 6
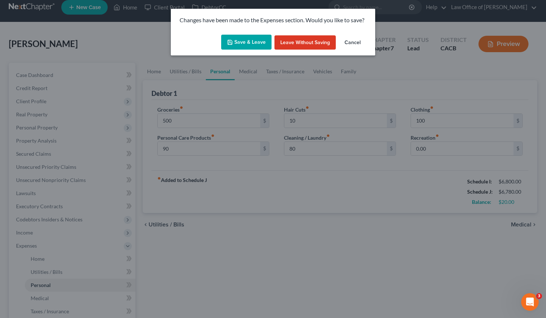
click at [251, 48] on button "Save & Leave" at bounding box center [246, 42] width 50 height 15
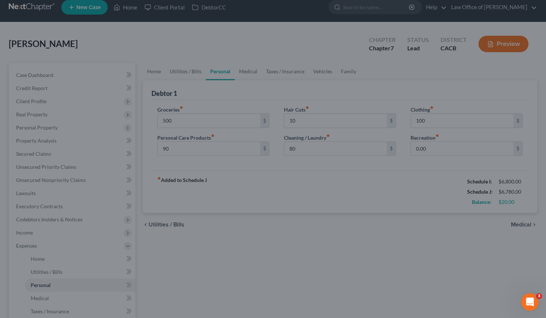
type input "500.00"
type input "90.00"
type input "10.00"
type input "80.00"
type input "100.00"
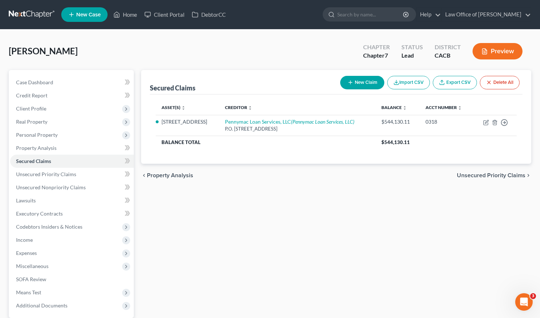
click at [283, 230] on div "Secured Claims New Claim Import CSV Export CSV Delete All Asset(s) expand_more …" at bounding box center [336, 215] width 398 height 290
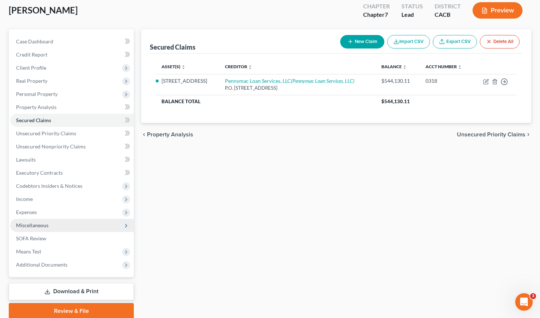
scroll to position [69, 0]
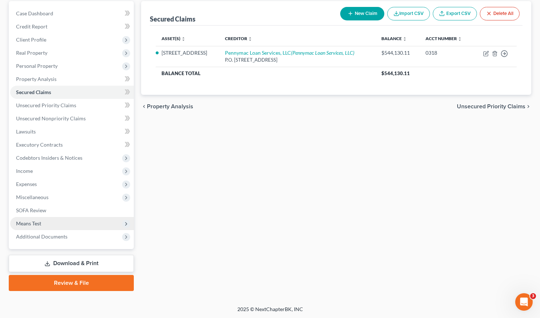
click at [33, 228] on span "Means Test" at bounding box center [72, 223] width 124 height 13
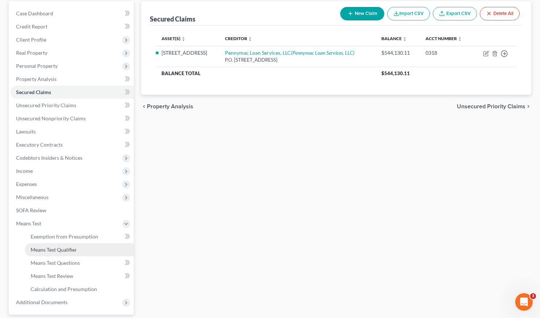
click at [66, 252] on span "Means Test Qualifier" at bounding box center [54, 250] width 46 height 6
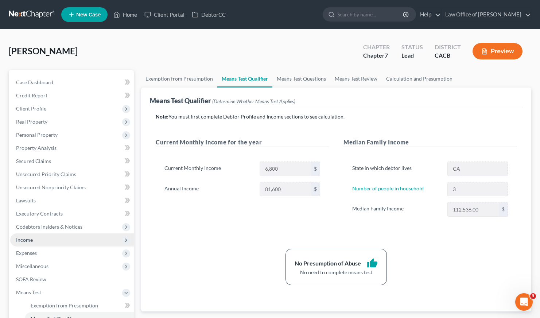
click at [28, 241] on span "Income" at bounding box center [24, 240] width 17 height 6
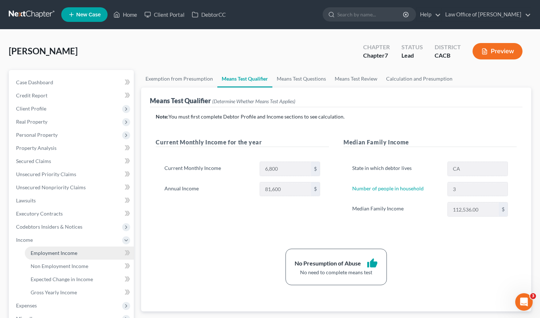
click at [58, 254] on span "Employment Income" at bounding box center [54, 253] width 47 height 6
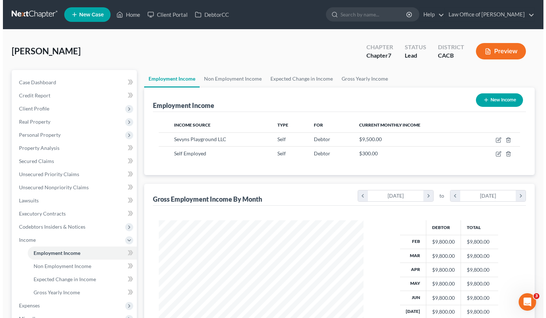
scroll to position [131, 219]
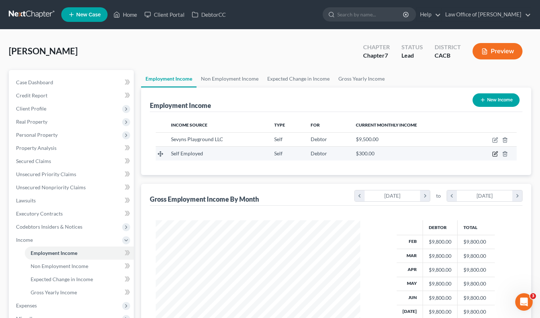
click at [496, 154] on icon "button" at bounding box center [495, 154] width 6 height 6
select select "1"
select select "0"
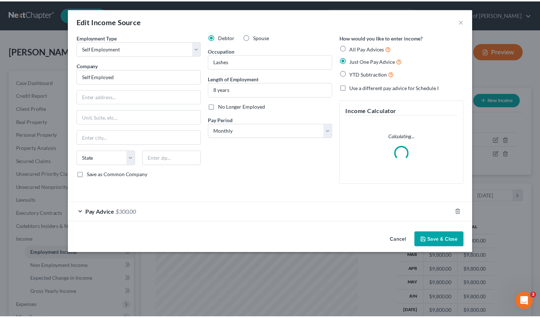
scroll to position [131, 221]
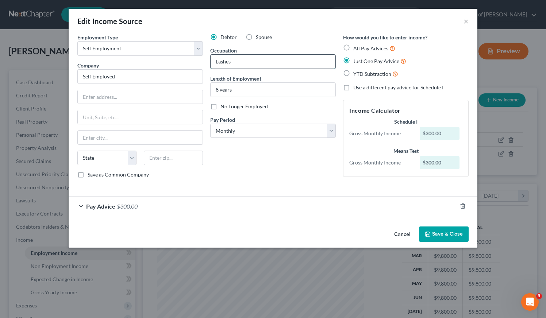
click at [245, 62] on input "Lashes" at bounding box center [272, 62] width 125 height 14
click at [234, 62] on input "Lashes technician" at bounding box center [272, 62] width 125 height 14
type input "Lashes Technician"
click at [132, 77] on input "Self Employed" at bounding box center [139, 76] width 125 height 15
click at [100, 101] on input "text" at bounding box center [140, 97] width 125 height 14
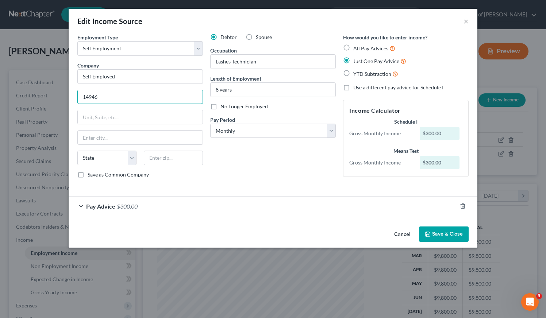
type input "[STREET_ADDRESS]"
click at [157, 160] on input "text" at bounding box center [173, 158] width 59 height 15
type input "90220"
drag, startPoint x: 243, startPoint y: 170, endPoint x: 238, endPoint y: 168, distance: 5.9
click at [244, 170] on div "Debtor Spouse Occupation Lashes Technician Length of Employment 8 years No Long…" at bounding box center [272, 109] width 133 height 151
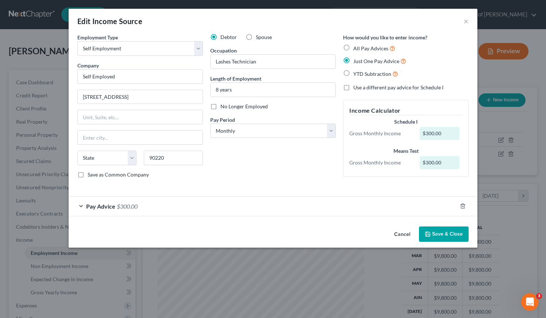
type input "[PERSON_NAME]"
select select "4"
drag, startPoint x: 124, startPoint y: 76, endPoint x: 82, endPoint y: 71, distance: 41.5
click at [82, 71] on input "Self Employed" at bounding box center [139, 76] width 125 height 15
drag, startPoint x: 255, startPoint y: 61, endPoint x: 205, endPoint y: 61, distance: 49.6
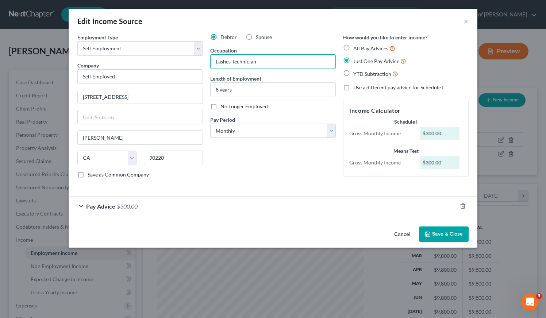
click at [205, 61] on div "Employment Type * Select Full or [DEMOGRAPHIC_DATA] Employment Self Employment …" at bounding box center [273, 112] width 398 height 157
click at [81, 75] on input "Self Employed" at bounding box center [139, 76] width 125 height 15
paste input "Lashes Technician"
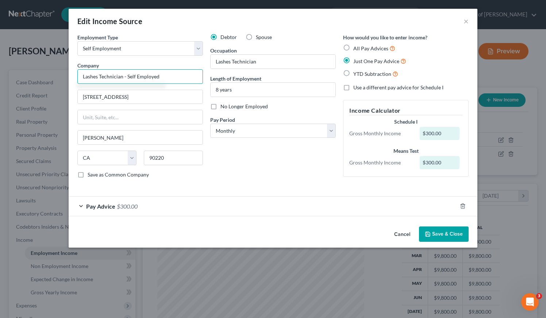
type input "Lashes Technician - Self Employed"
click at [449, 236] on button "Save & Close" at bounding box center [444, 233] width 50 height 15
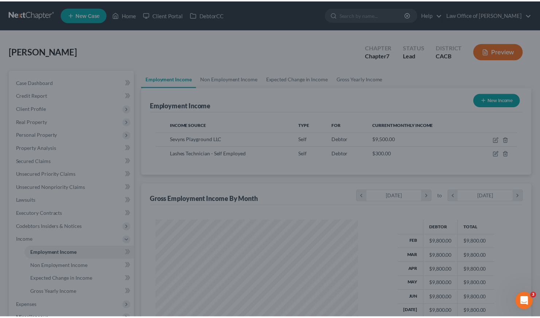
scroll to position [364564, 364475]
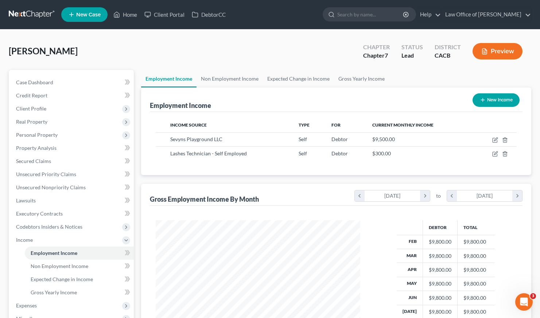
click at [221, 41] on div "[PERSON_NAME] Upgraded Chapter Chapter 7 Status Lead District CACB Preview" at bounding box center [270, 54] width 523 height 32
click at [44, 77] on link "Case Dashboard" at bounding box center [72, 82] width 124 height 13
